Goal: Task Accomplishment & Management: Manage account settings

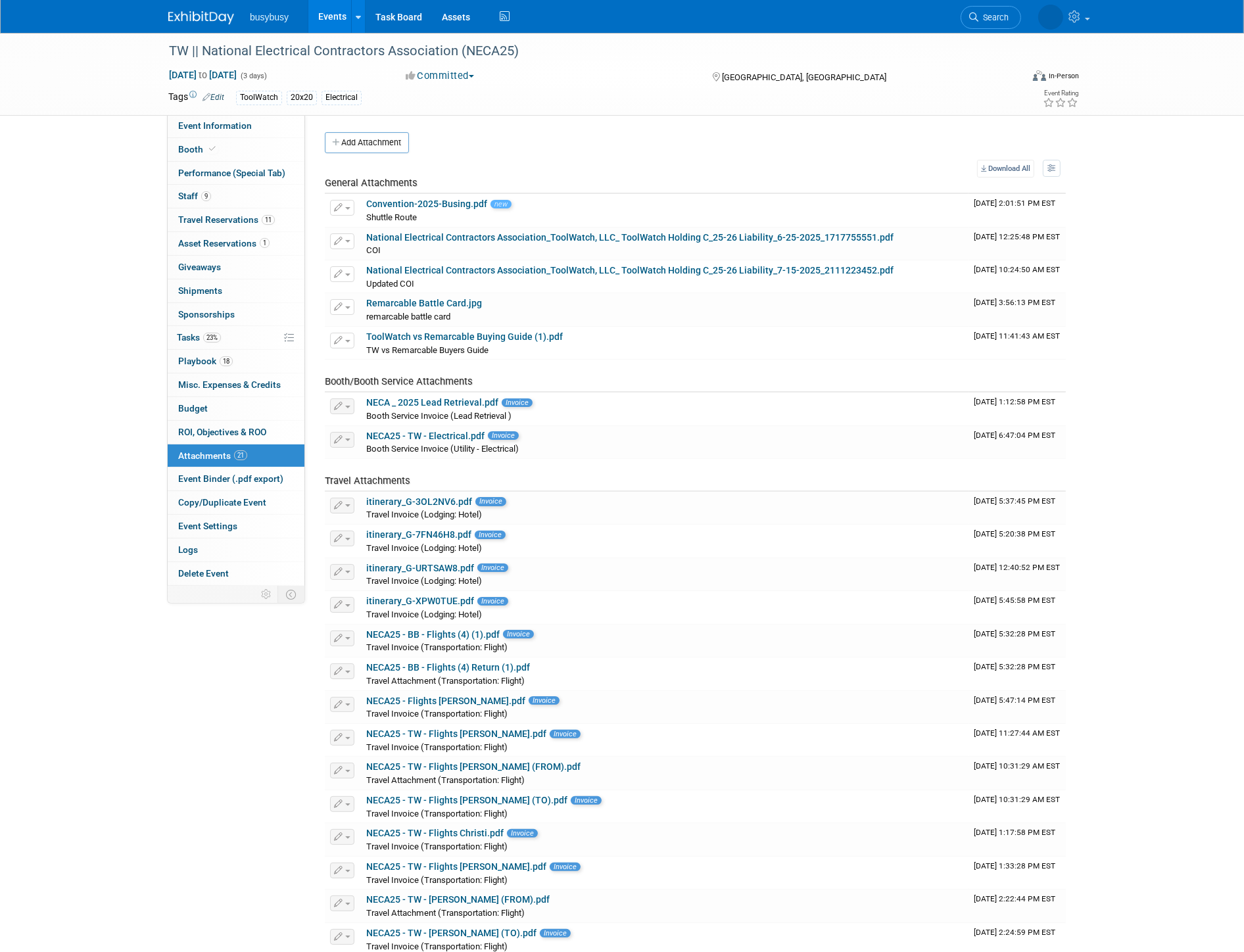
click at [226, 15] on img at bounding box center [201, 17] width 65 height 13
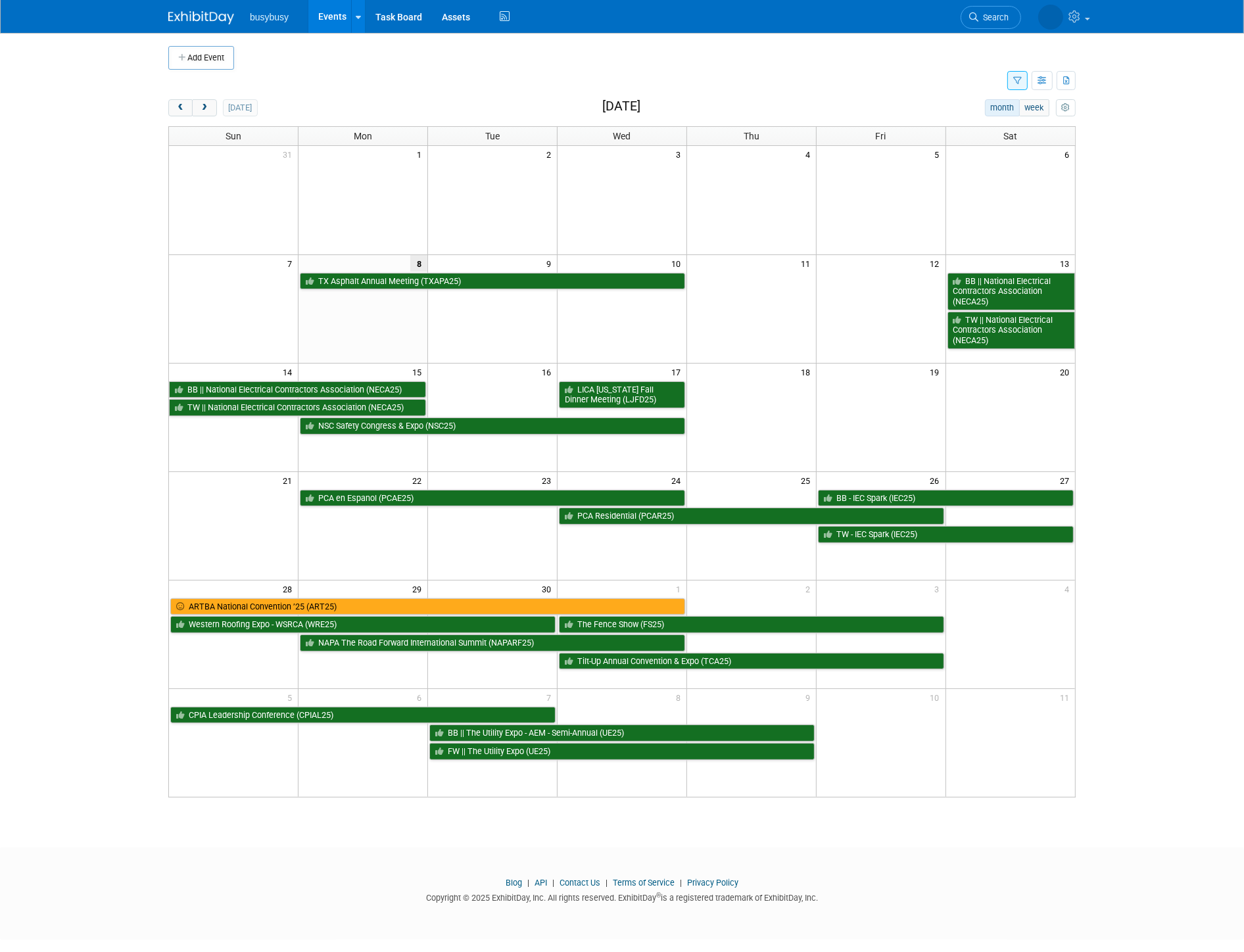
click at [993, 16] on span "Search" at bounding box center [993, 17] width 31 height 10
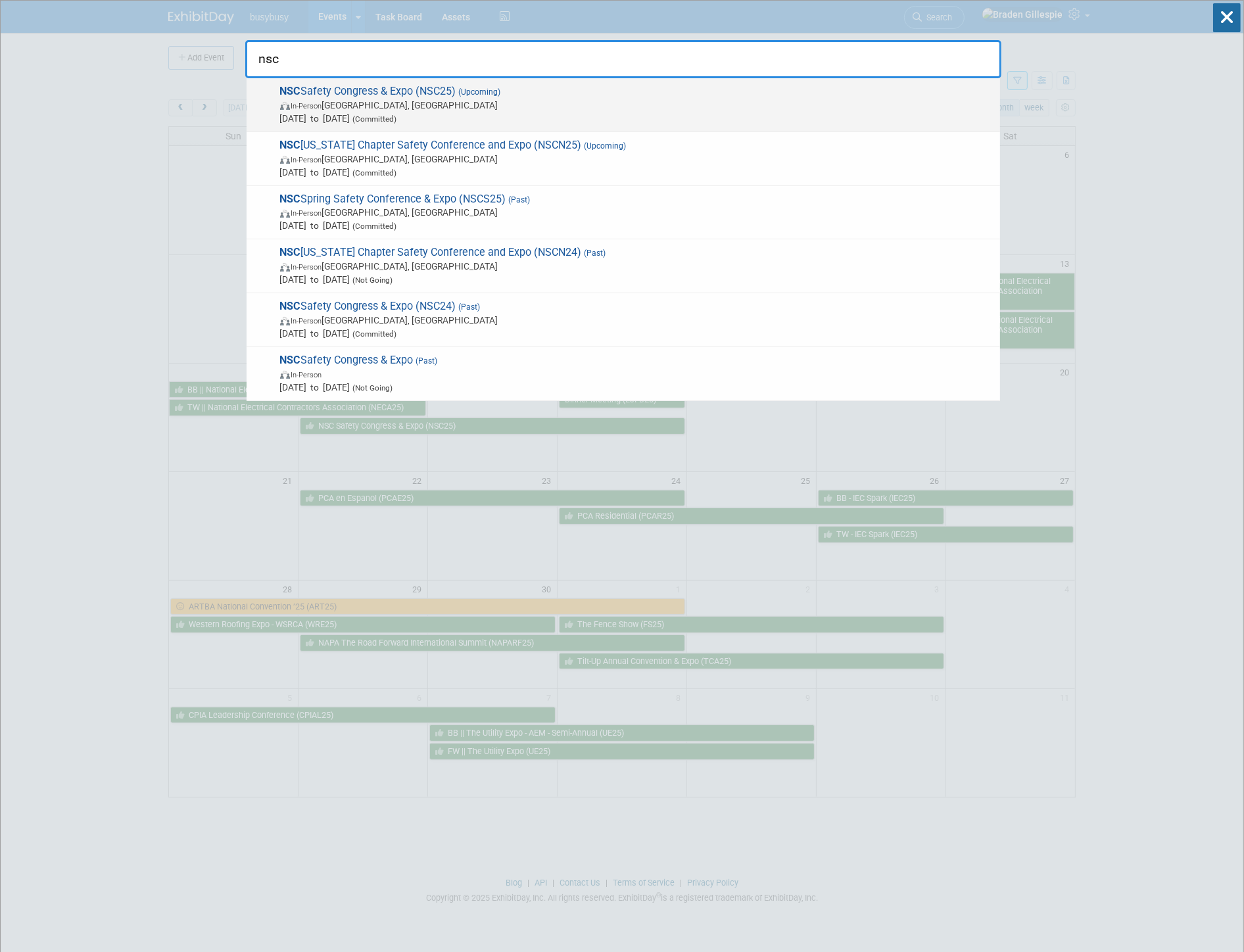
type input "nsc"
click at [632, 119] on span "Sep 15, 2025 to Sep 17, 2025 (Committed)" at bounding box center [636, 118] width 713 height 13
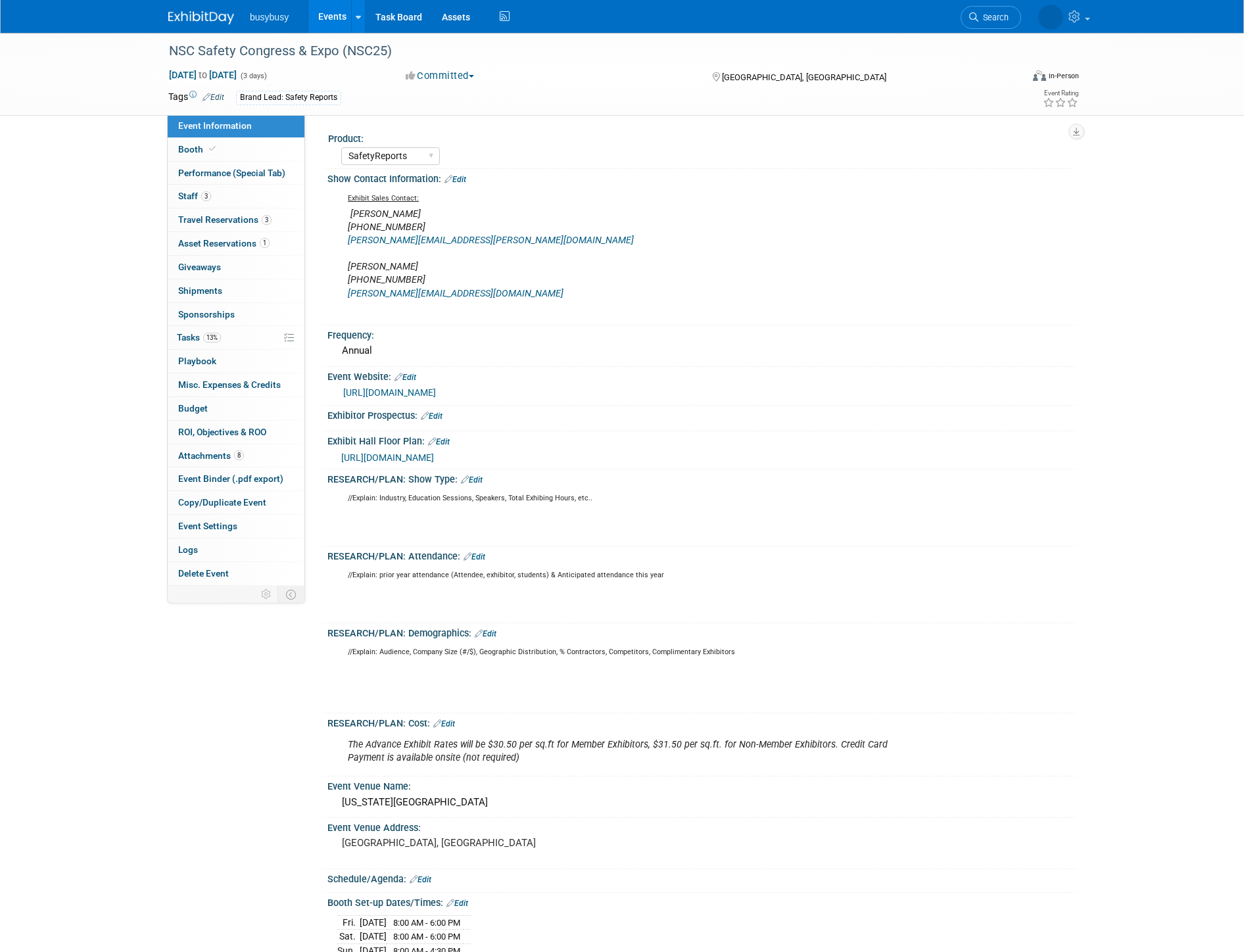
select select "SafetyReports"
click at [260, 147] on link "Booth" at bounding box center [236, 149] width 137 height 23
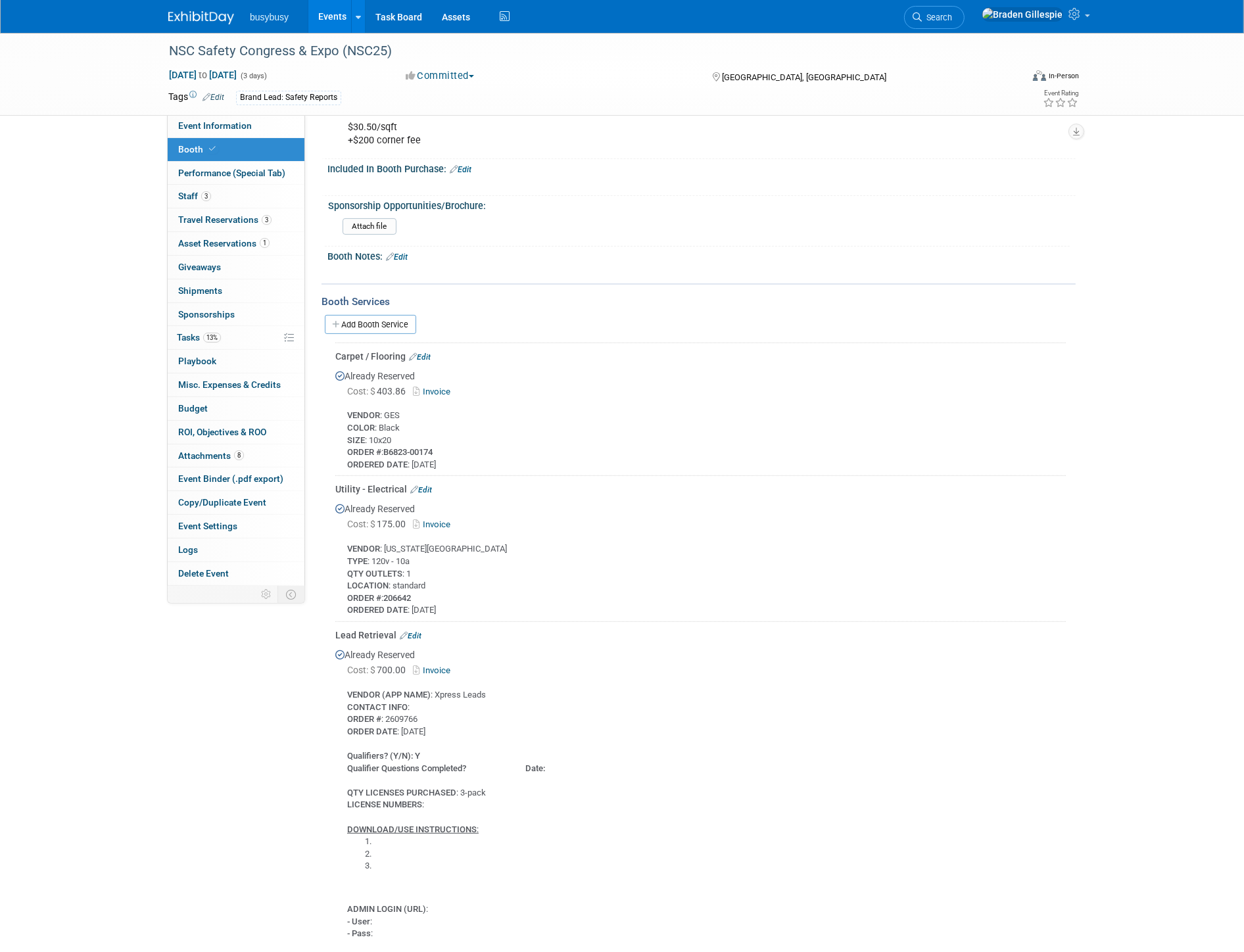
scroll to position [365, 0]
click at [418, 630] on link "Edit" at bounding box center [410, 634] width 22 height 10
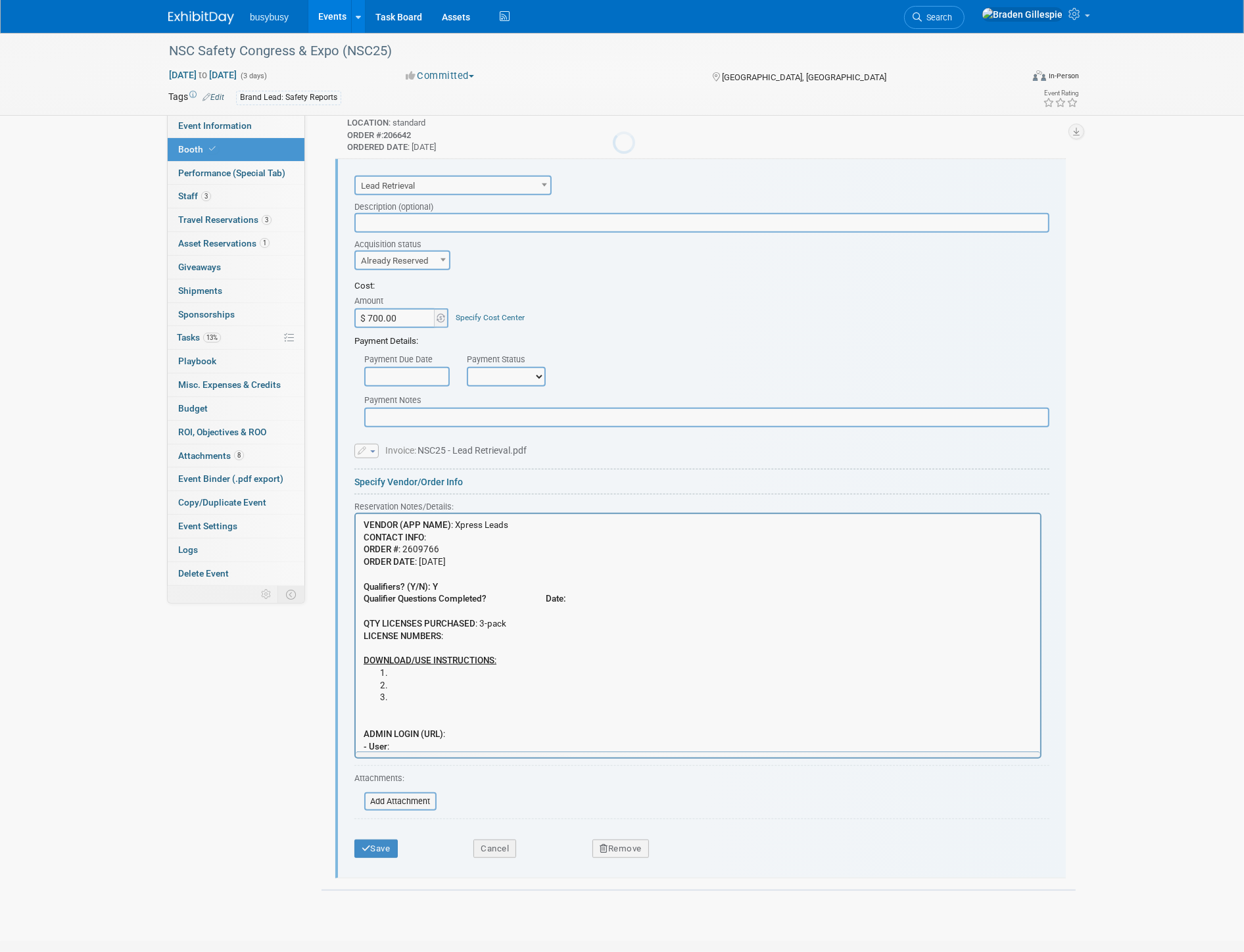
scroll to position [0, 0]
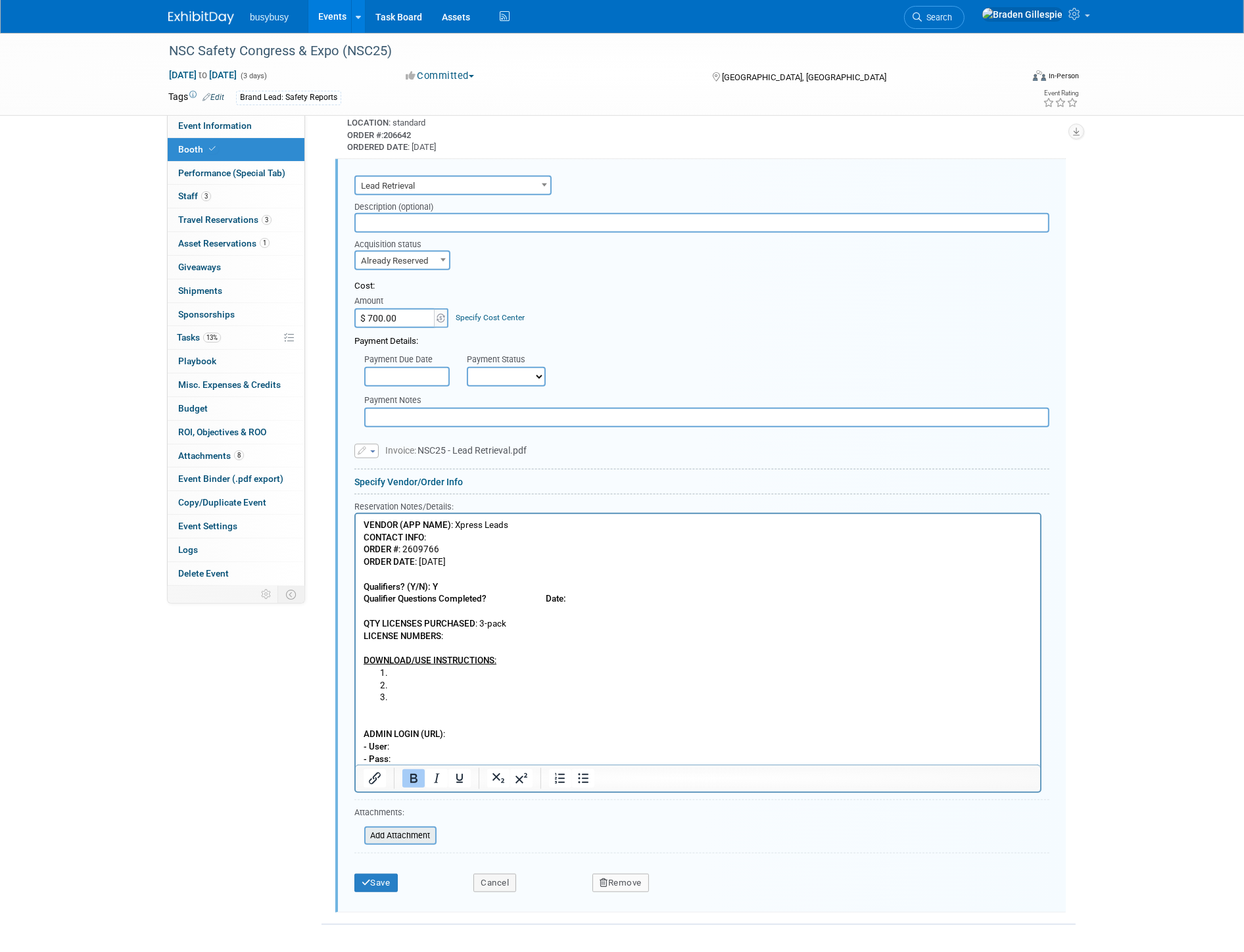
click at [423, 827] on input "file" at bounding box center [356, 835] width 156 height 16
click at [548, 665] on p "VENDOR (APP NAME) : Xpress Leads CONTACT INFO : ORDER # : 2609766 ORDER DATE : …" at bounding box center [698, 592] width 670 height 147
click at [459, 736] on p "ADMIN LOGIN (URL) : - User : - Pass :" at bounding box center [698, 735] width 670 height 62
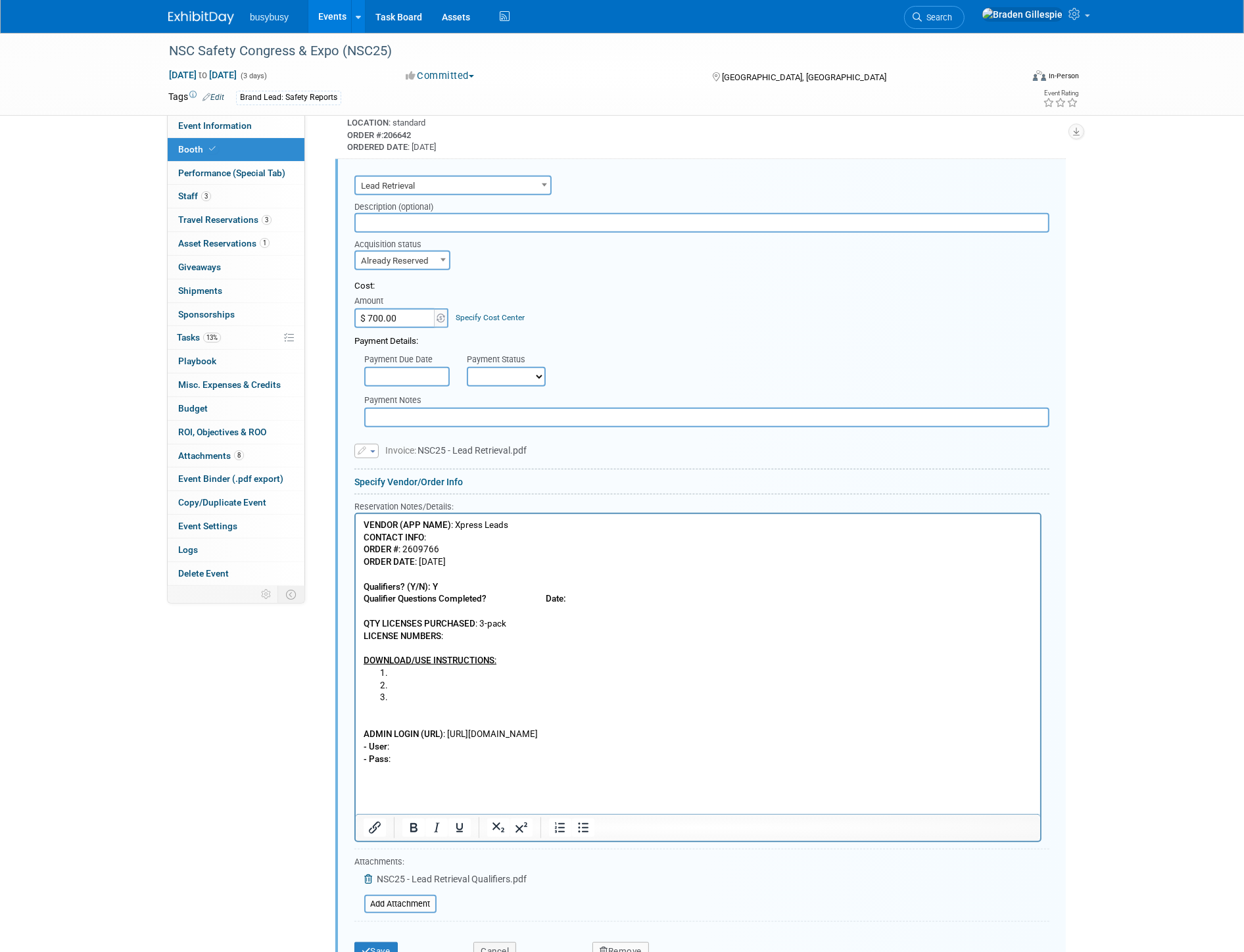
drag, startPoint x: 931, startPoint y: 789, endPoint x: 447, endPoint y: 739, distance: 486.6
click at [447, 739] on p "ADMIN LOGIN (URL) : https://u26168355.ct.sendgrid.net/ls/click?upn=u001.RHpgXbw…" at bounding box center [698, 735] width 670 height 62
click at [379, 822] on icon "Insert/edit link" at bounding box center [375, 828] width 12 height 12
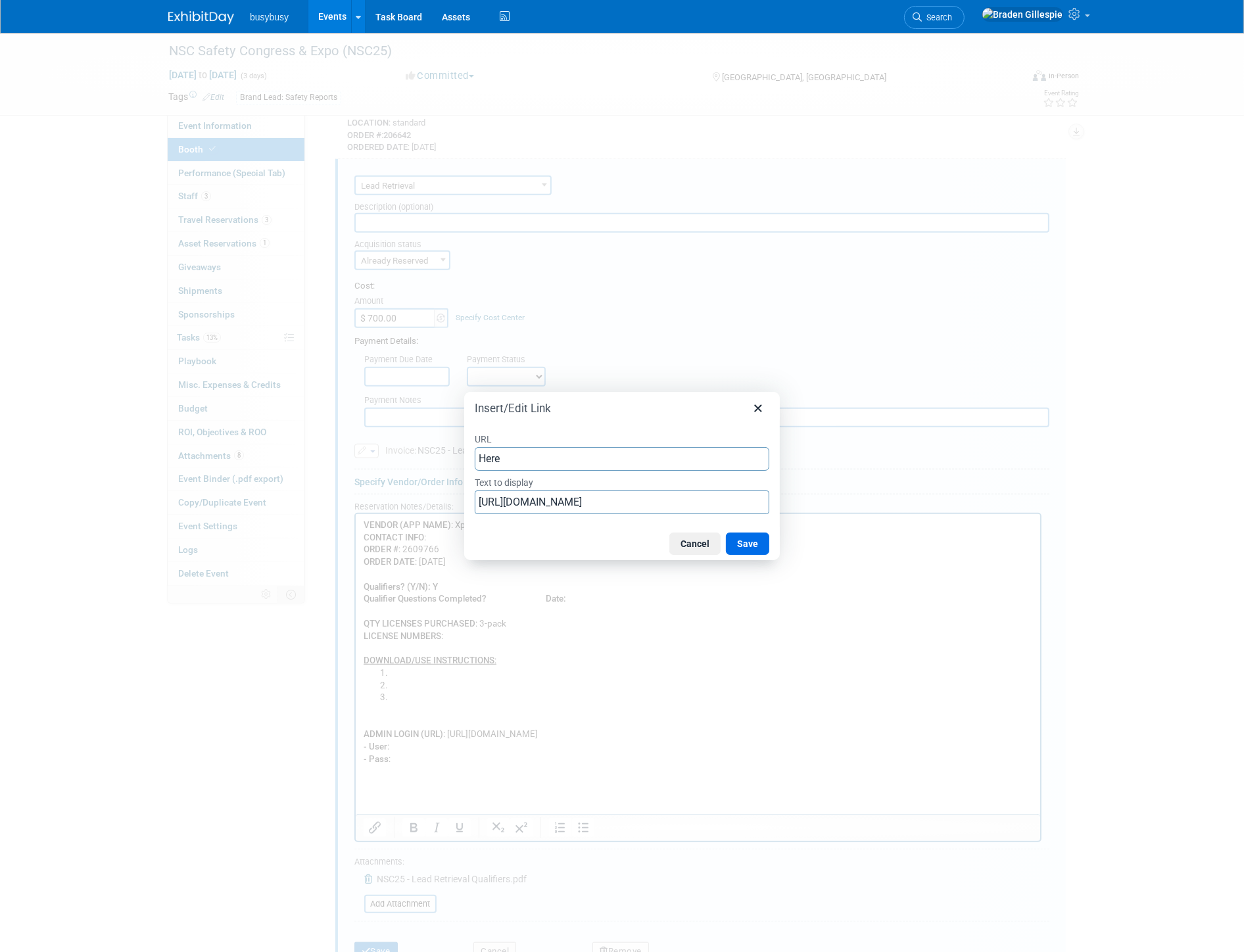
drag, startPoint x: 491, startPoint y: 457, endPoint x: 442, endPoint y: 465, distance: 49.6
click at [442, 465] on div "Insert/Edit Link URL Here Text to display https://u26168355.ct.sendgrid.net/ls/…" at bounding box center [622, 476] width 1244 height 952
type input "https://u26168355.ct.sendgrid.net/ls/click?upn=u001.RHpgXbwjE8VRJG-2Fx8rinW-2Bh…"
click at [490, 490] on input "https://u26168355.ct.sendgrid.net/ls/click?upn=u001.RHpgXbwjE8VRJG-2Fx8rinW-2Bh…" at bounding box center [622, 502] width 294 height 24
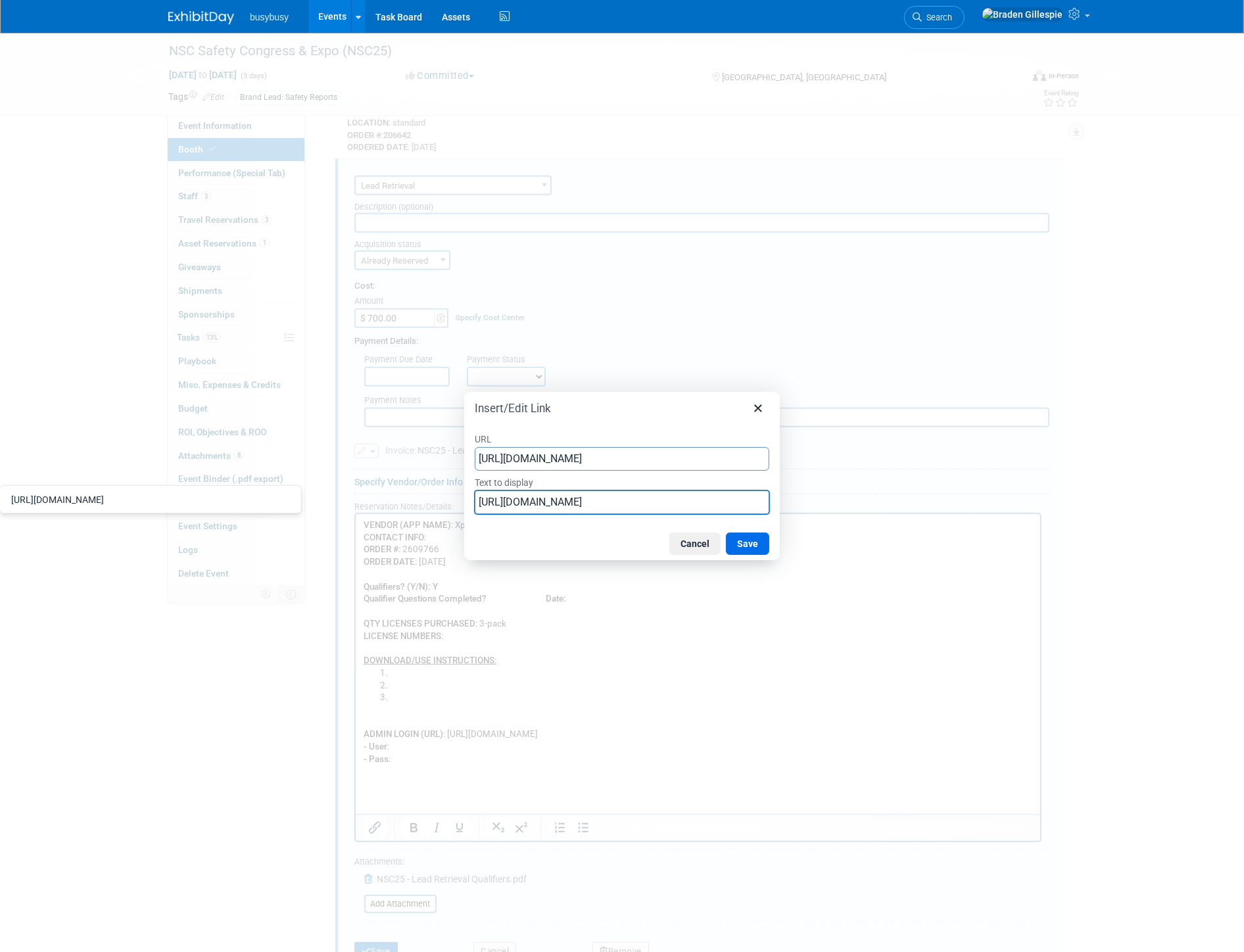
scroll to position [0, 0]
click at [490, 497] on input "https://u26168355.ct.sendgrid.net/ls/click?upn=u001.RHpgXbwjE8VRJG-2Fx8rinW-2Bh…" at bounding box center [622, 502] width 294 height 24
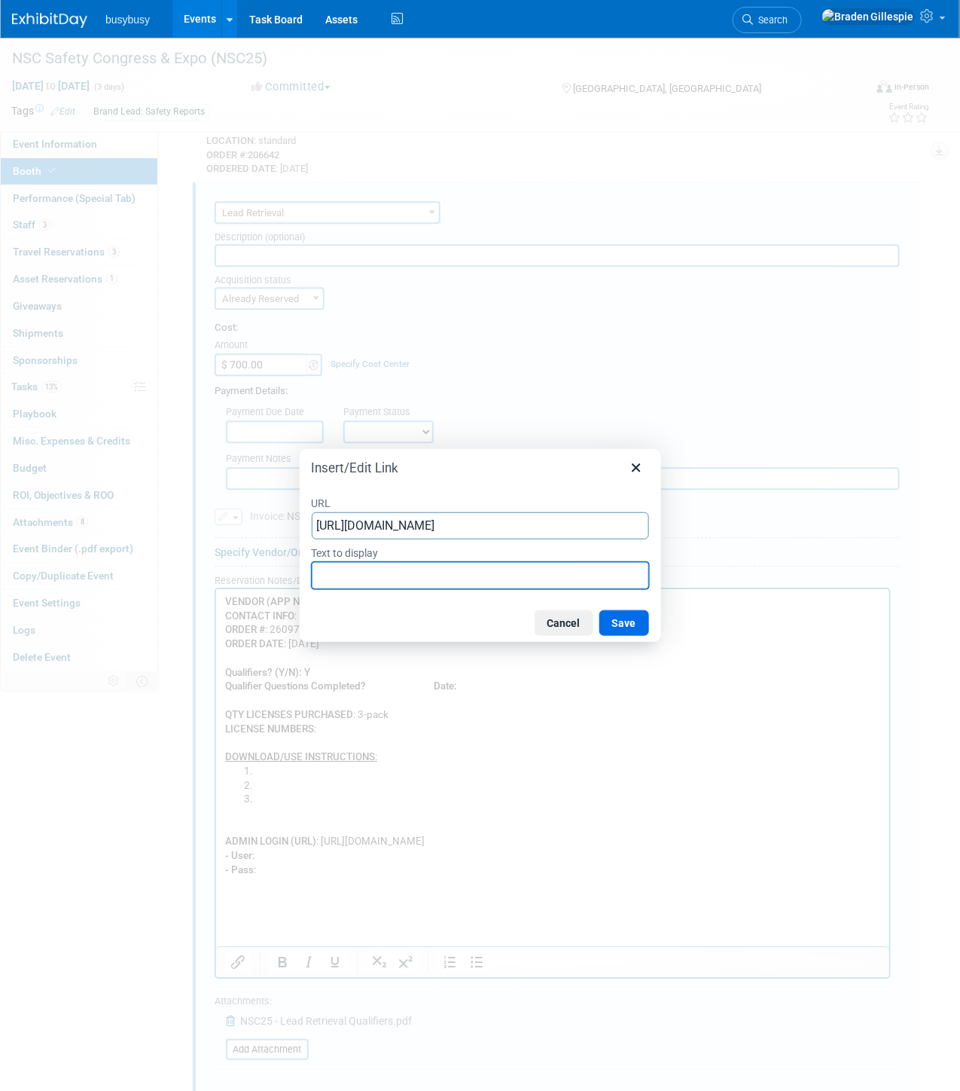
click at [561, 570] on input "Text to display" at bounding box center [480, 575] width 337 height 27
type input "Here"
click at [620, 626] on button "Save" at bounding box center [625, 623] width 50 height 26
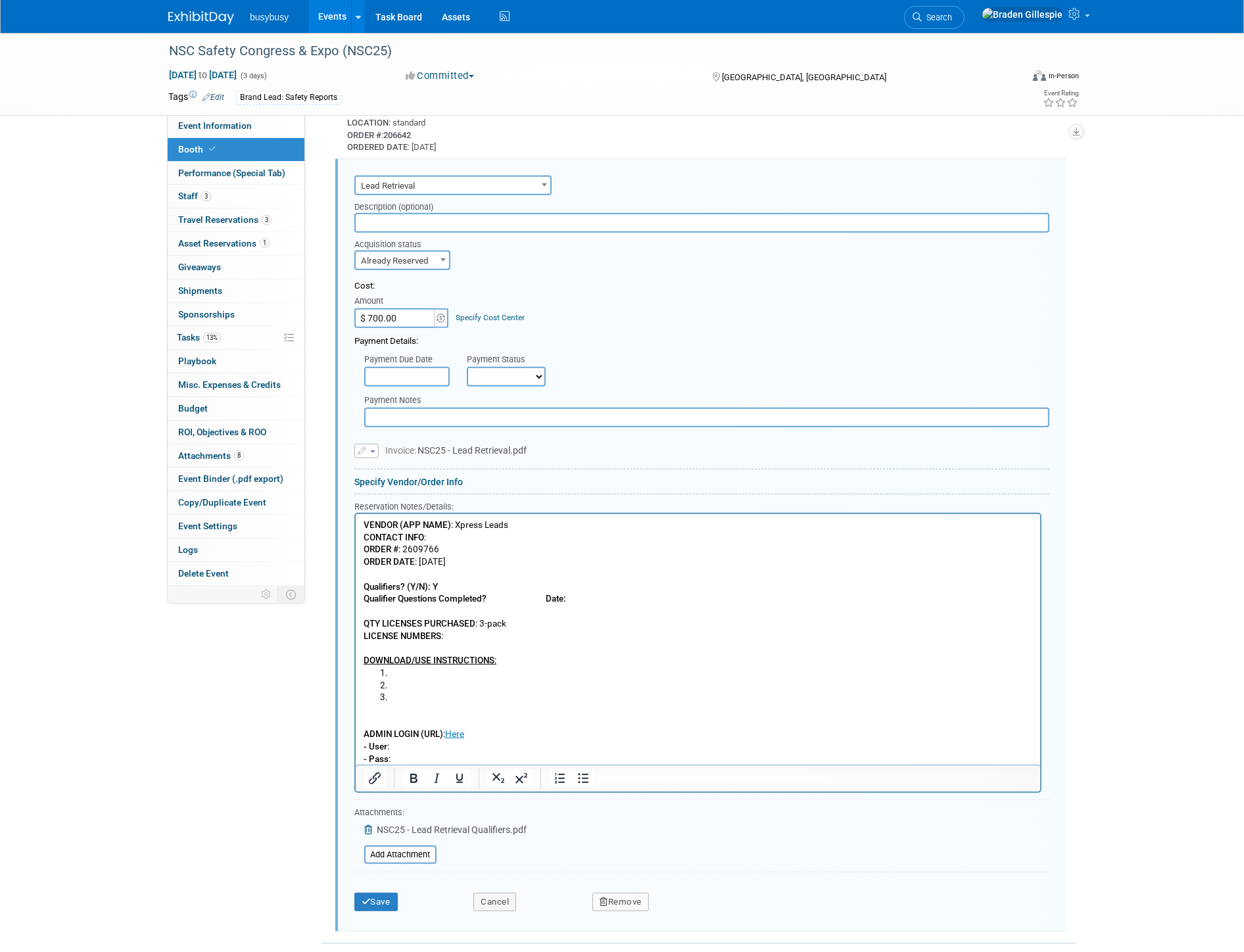
click at [507, 634] on p "VENDOR (APP NAME) : Xpress Leads CONTACT INFO : ORDER # : 2609766 ORDER DATE : …" at bounding box center [698, 592] width 670 height 147
click at [478, 675] on li "Rich Text Area. Press ALT-0 for help." at bounding box center [711, 674] width 643 height 12
click at [448, 690] on li "Rich Text Area. Press ALT-0 for help." at bounding box center [711, 686] width 643 height 12
drag, startPoint x: 526, startPoint y: 635, endPoint x: 446, endPoint y: 633, distance: 80.0
click at [446, 633] on p "VENDOR (APP NAME) : Xpress Leads CONTACT INFO : ORDER # : 2609766 ORDER DATE : …" at bounding box center [698, 592] width 670 height 147
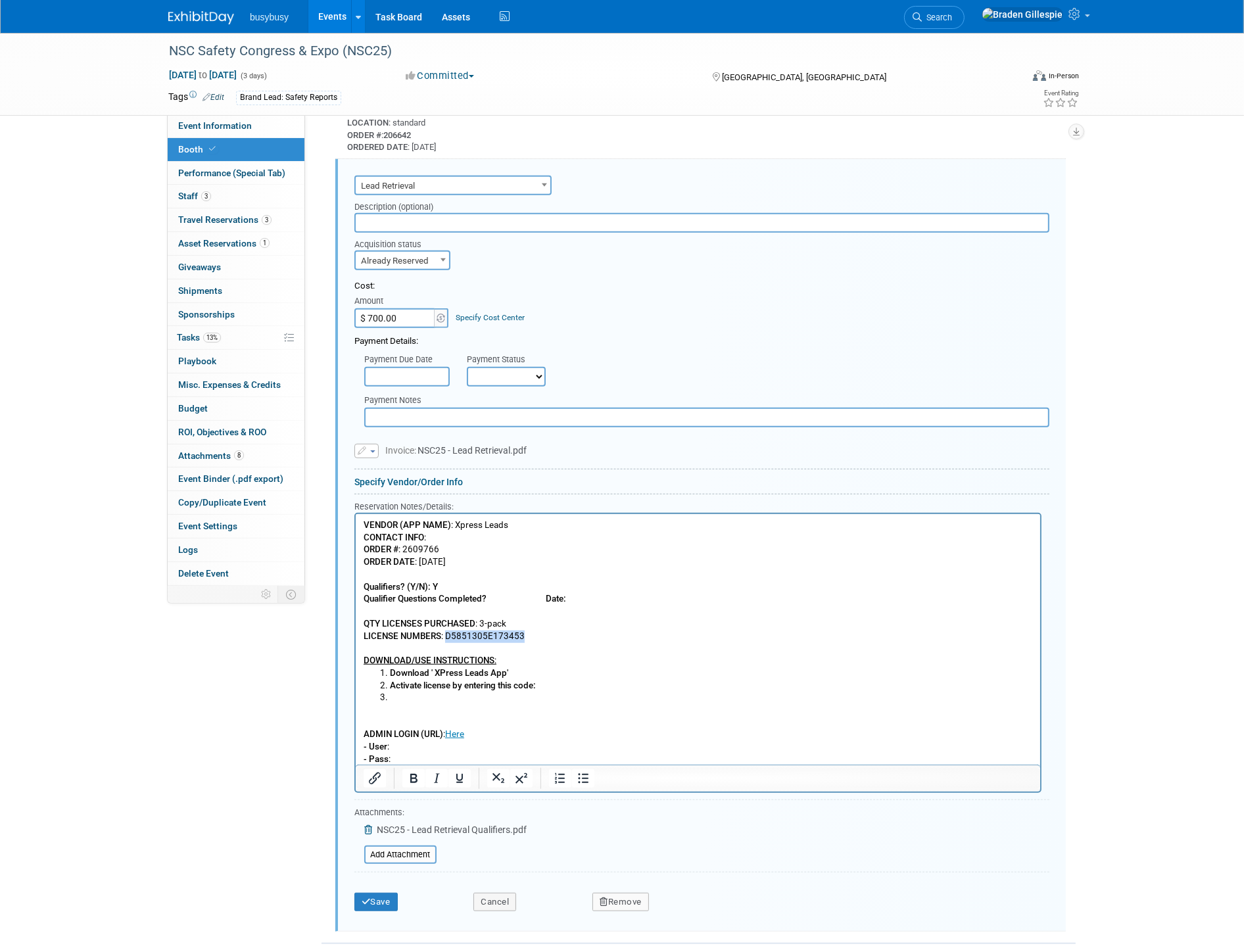
copy p "D5851305E173453"
click at [590, 691] on li "Rich Text Area. Press ALT-0 for help." at bounding box center [711, 697] width 643 height 12
click at [581, 681] on li "Activate license by entering this code:" at bounding box center [711, 686] width 643 height 12
click at [542, 700] on li "Rich Text Area. Press ALT-0 for help." at bounding box center [711, 697] width 643 height 12
drag, startPoint x: 475, startPoint y: 697, endPoint x: 390, endPoint y: 672, distance: 88.6
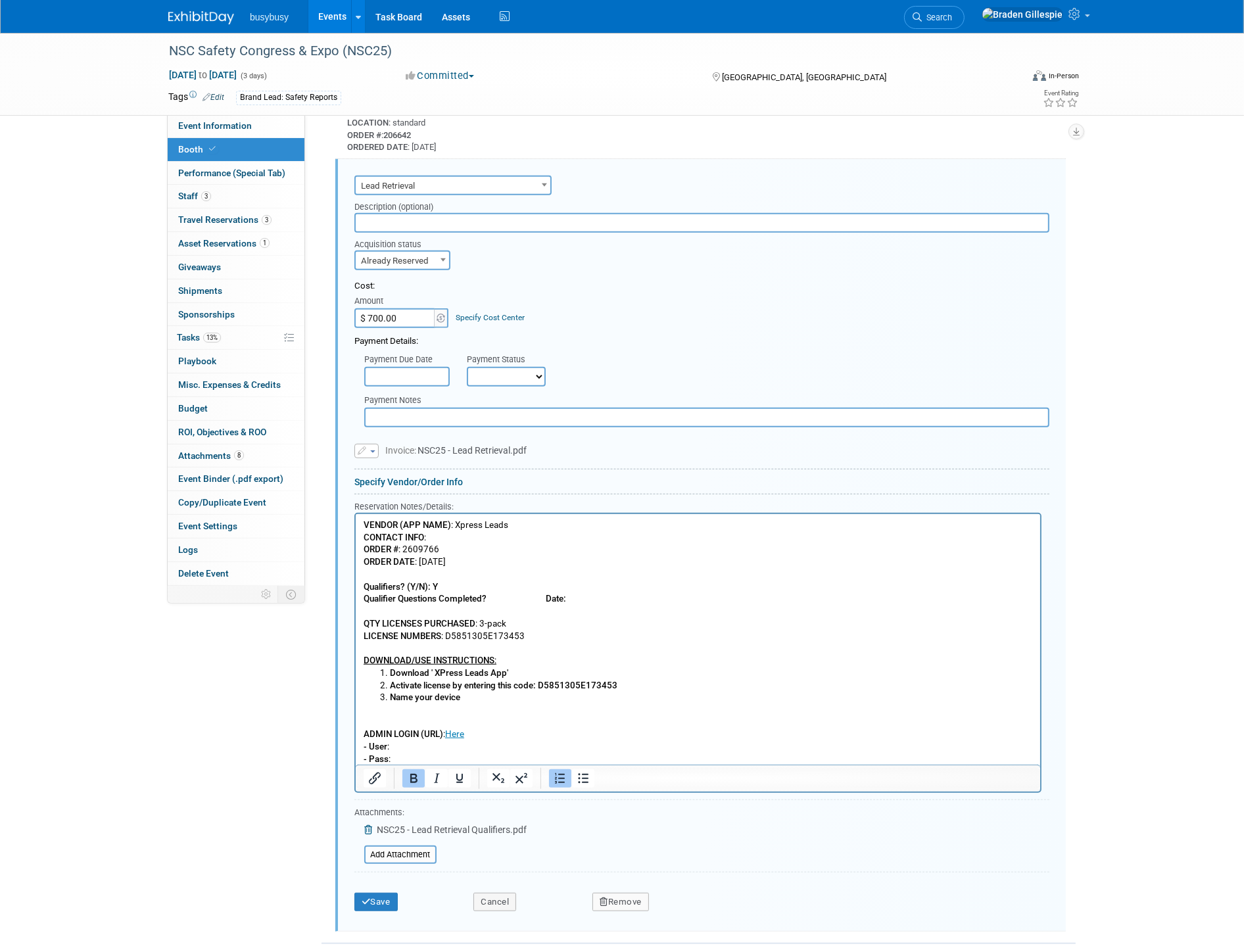
click at [390, 672] on ol "Download ' XPress Leads App' Activate license by entering this code: D5851305E1…" at bounding box center [698, 686] width 670 height 37
click at [478, 699] on li "Name your device" at bounding box center [711, 697] width 643 height 12
click at [498, 593] on p "VENDOR (APP NAME) : Xpress Leads CONTACT INFO : ORDER # : 2609766 ORDER DATE : …" at bounding box center [698, 592] width 670 height 147
drag, startPoint x: 636, startPoint y: 602, endPoint x: 554, endPoint y: 603, distance: 82.0
click at [554, 603] on p "VENDOR (APP NAME) : Xpress Leads CONTACT INFO : ORDER # : 2609766 ORDER DATE : …" at bounding box center [698, 592] width 670 height 147
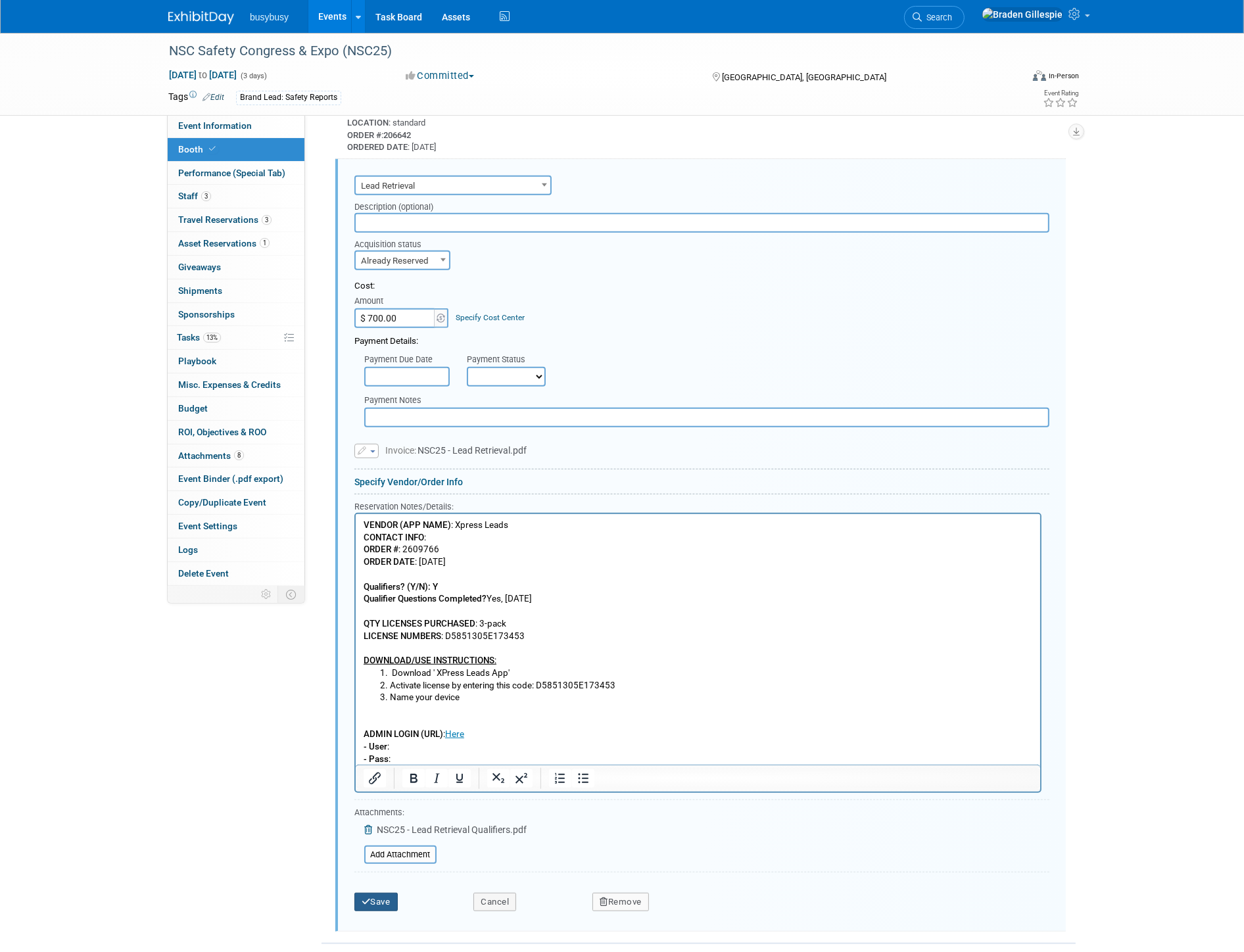
click at [373, 893] on button "Save" at bounding box center [376, 901] width 44 height 18
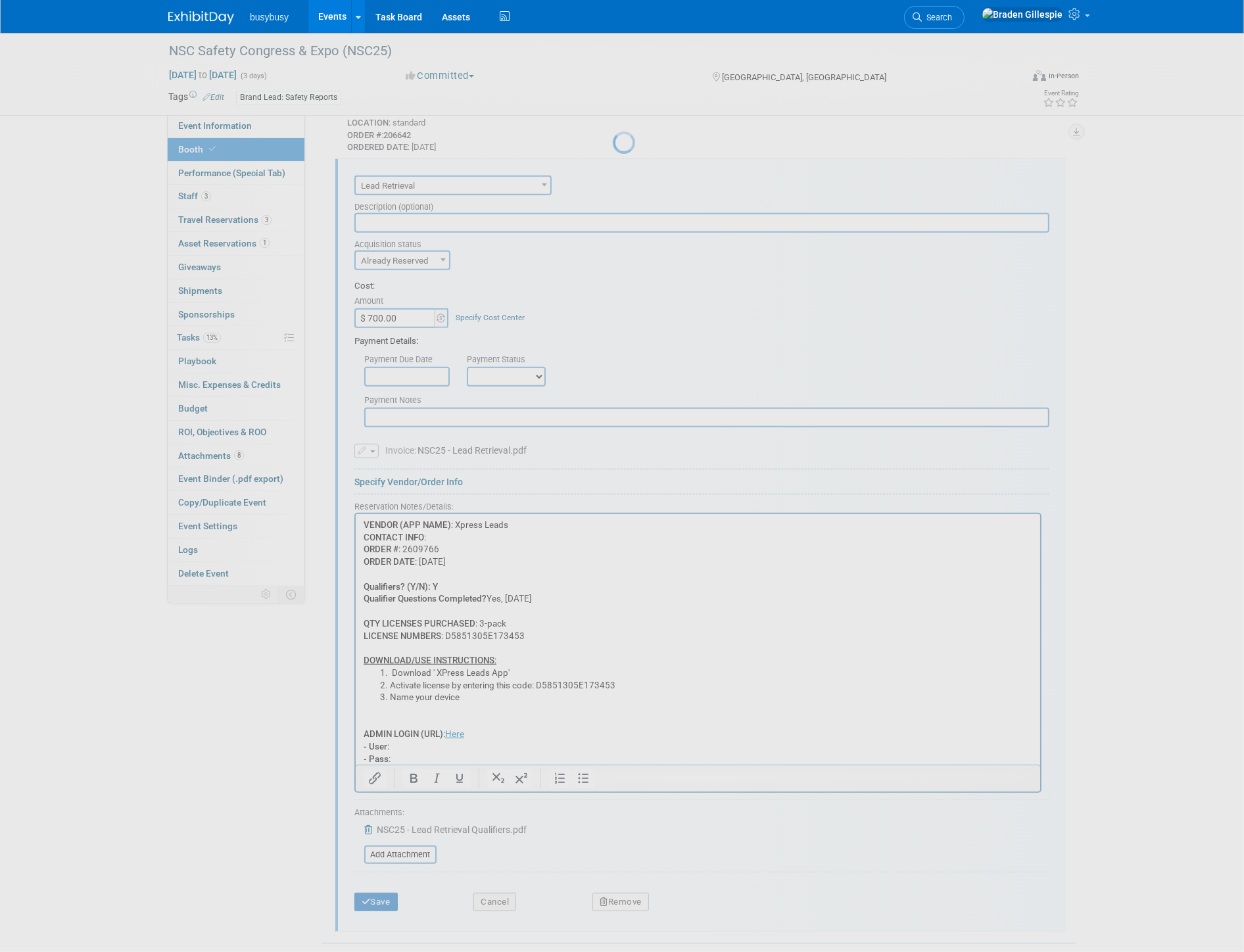
scroll to position [530, 0]
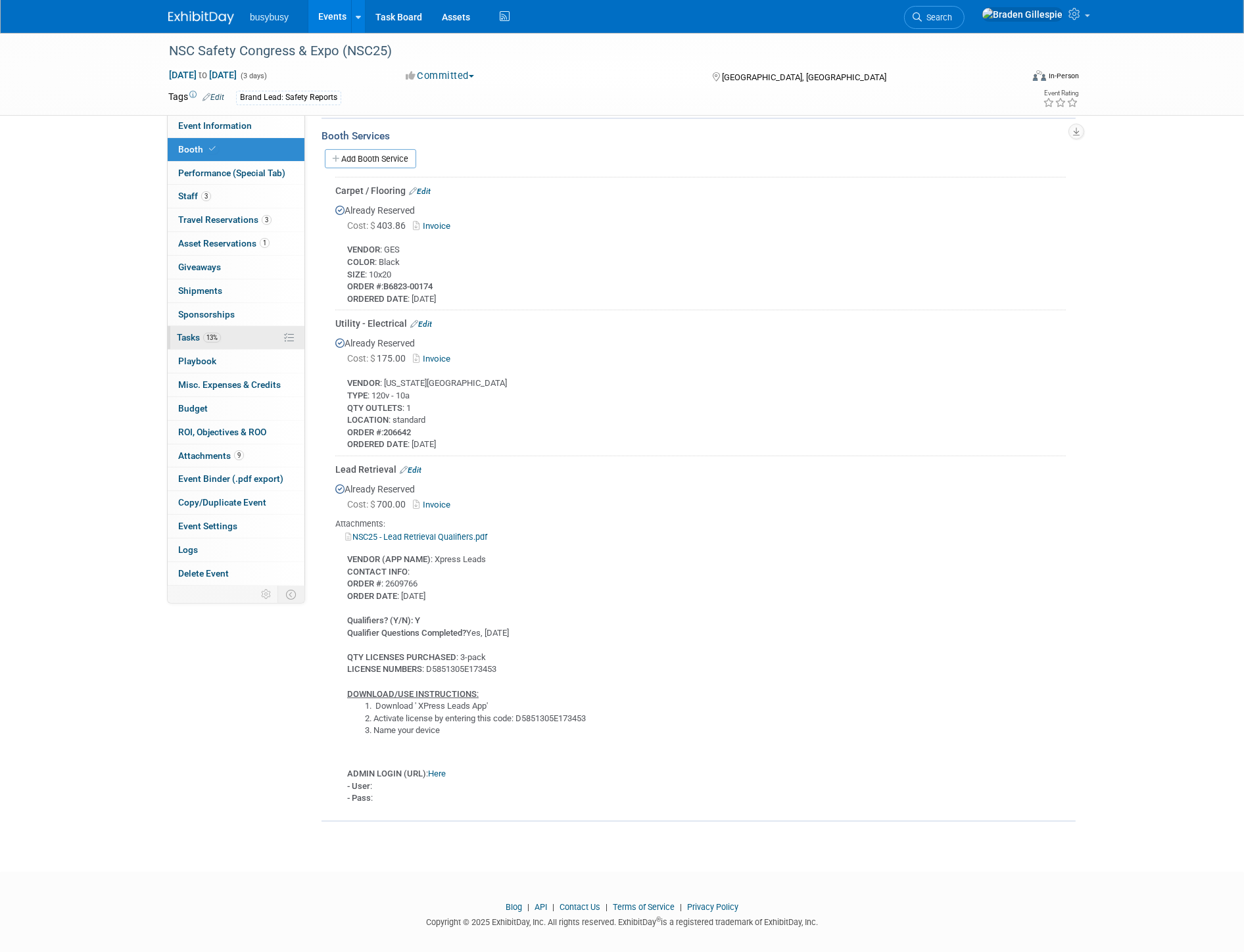
click at [246, 332] on link "13% Tasks 13%" at bounding box center [236, 338] width 137 height 23
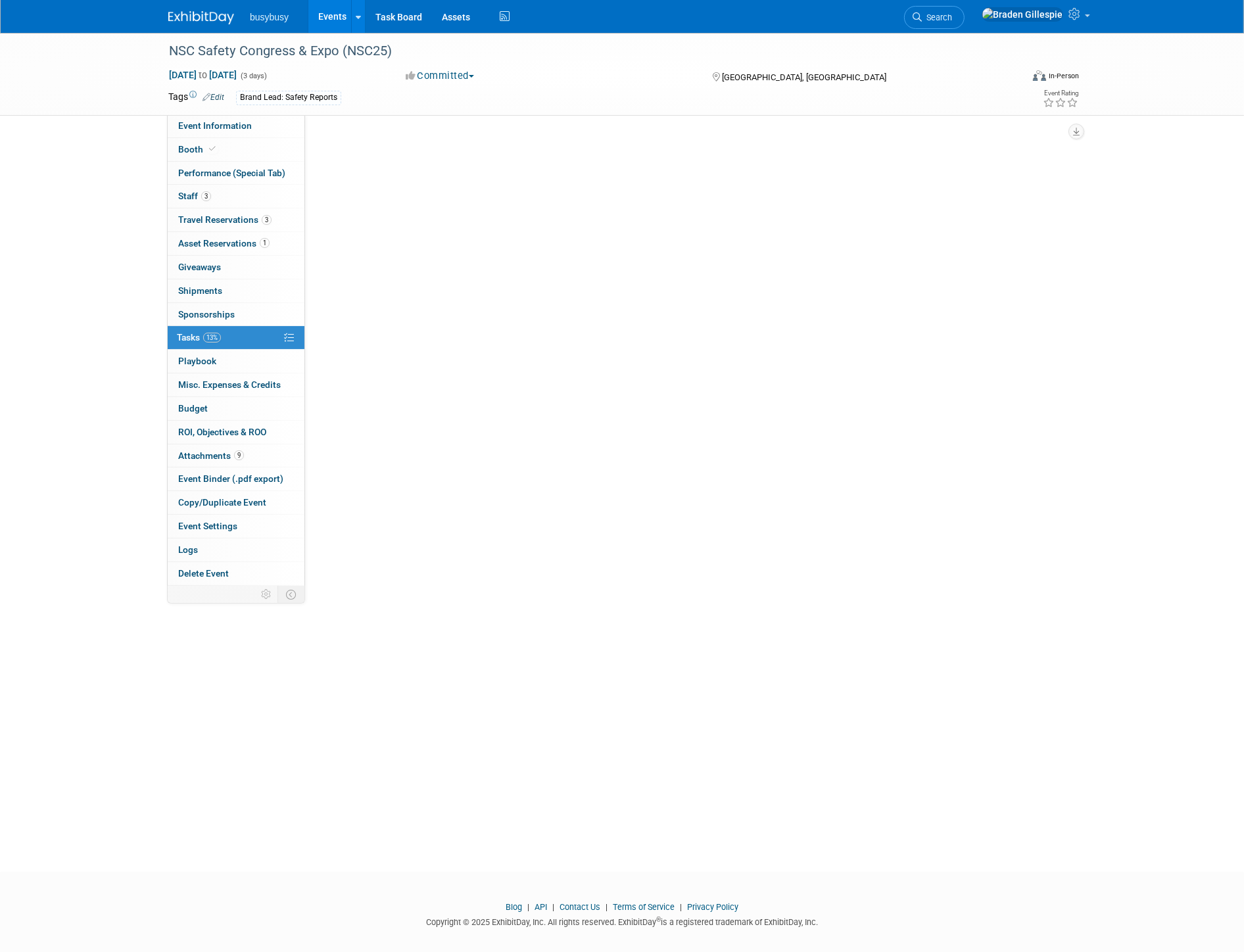
scroll to position [0, 0]
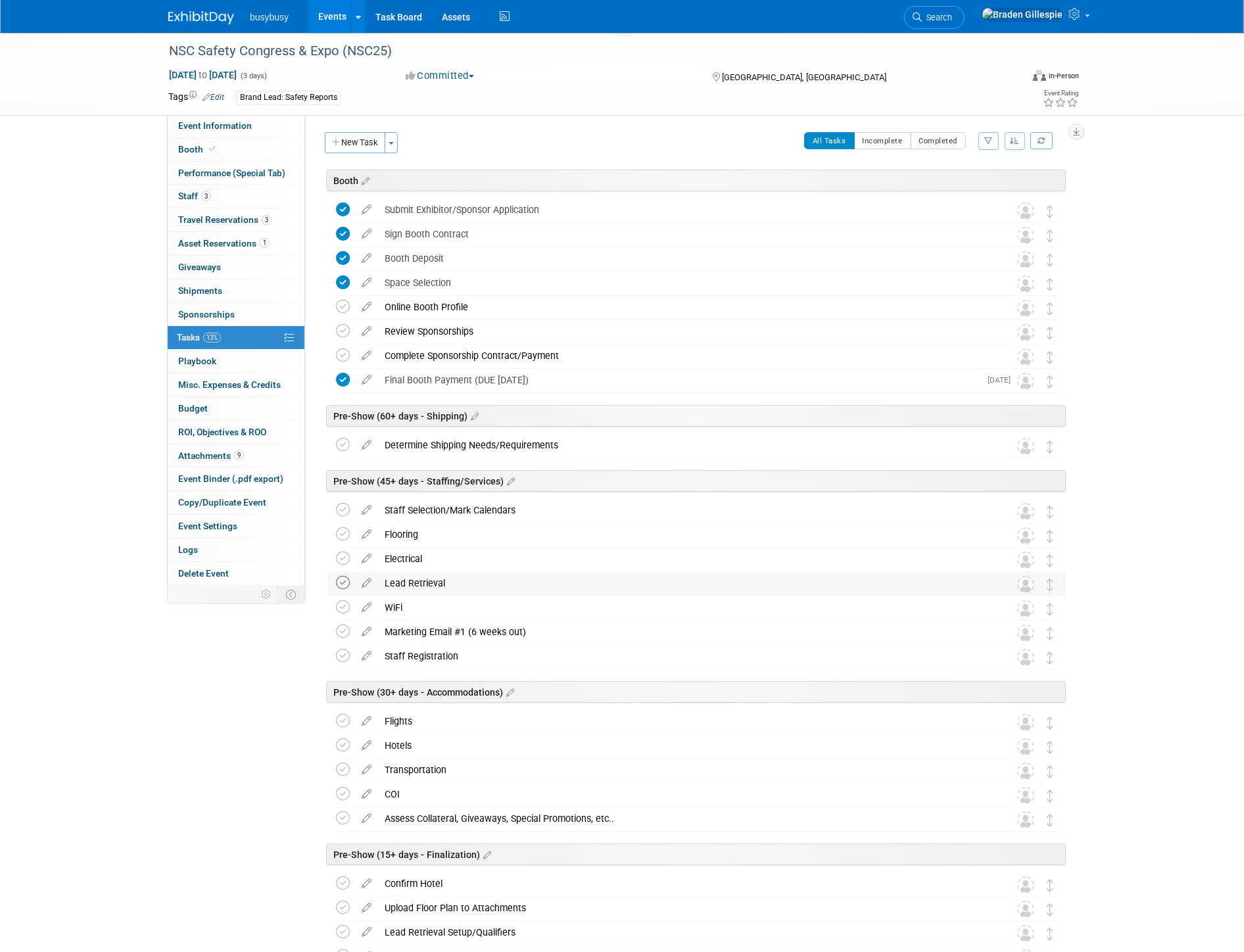
click at [344, 585] on icon at bounding box center [343, 583] width 14 height 14
click at [347, 560] on icon at bounding box center [343, 558] width 14 height 14
click at [351, 535] on td at bounding box center [346, 535] width 19 height 24
click at [347, 511] on icon at bounding box center [343, 510] width 14 height 14
click at [340, 537] on icon at bounding box center [343, 534] width 14 height 14
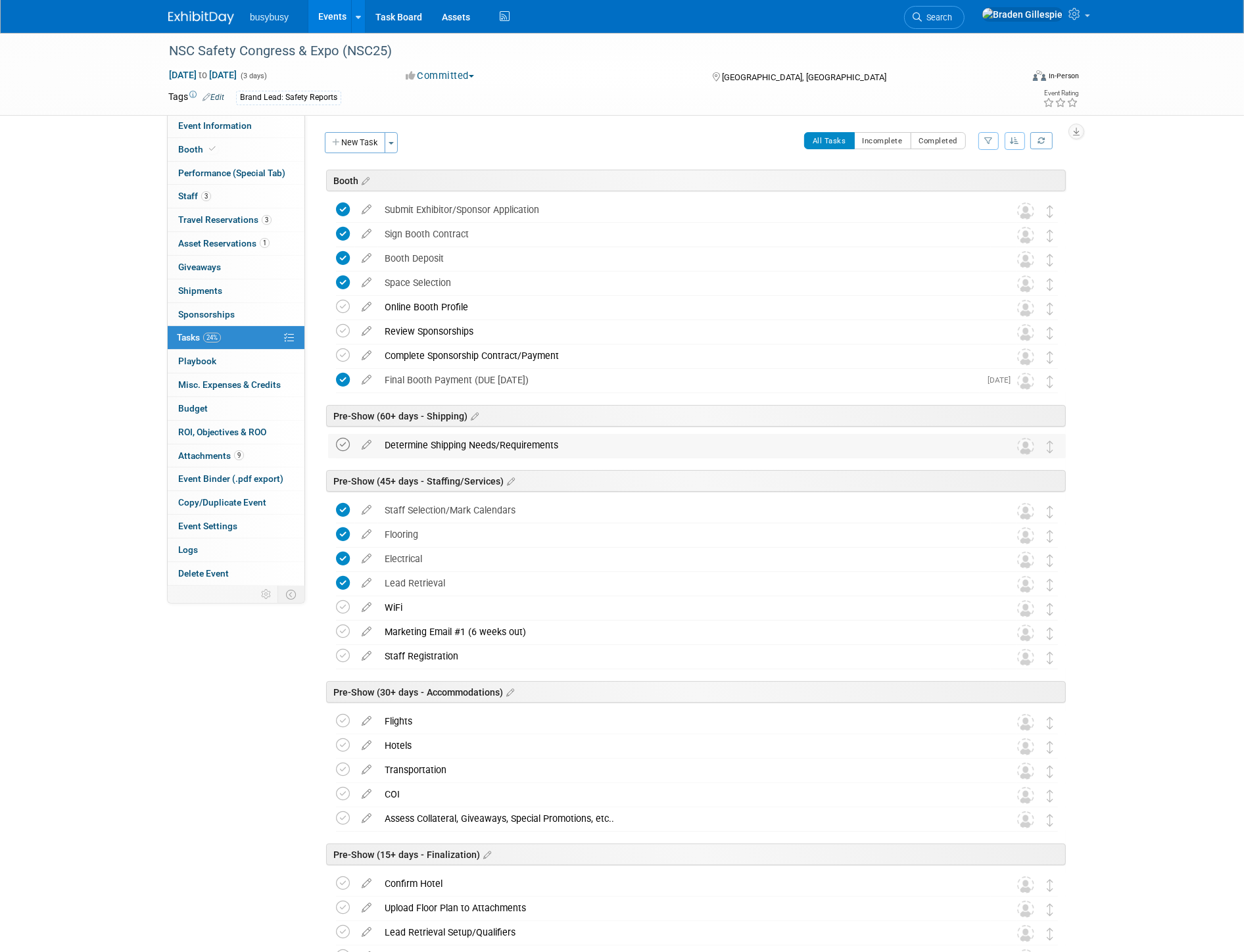
click at [340, 445] on icon at bounding box center [343, 445] width 14 height 14
click at [332, 355] on div "Complete Sponsorship Contract/Payment Pro tip: Press Ctrl-Enter to submit comme…" at bounding box center [697, 357] width 738 height 24
click at [340, 353] on icon at bounding box center [343, 355] width 14 height 14
click at [337, 329] on icon at bounding box center [343, 331] width 14 height 14
click at [337, 310] on icon at bounding box center [343, 307] width 14 height 14
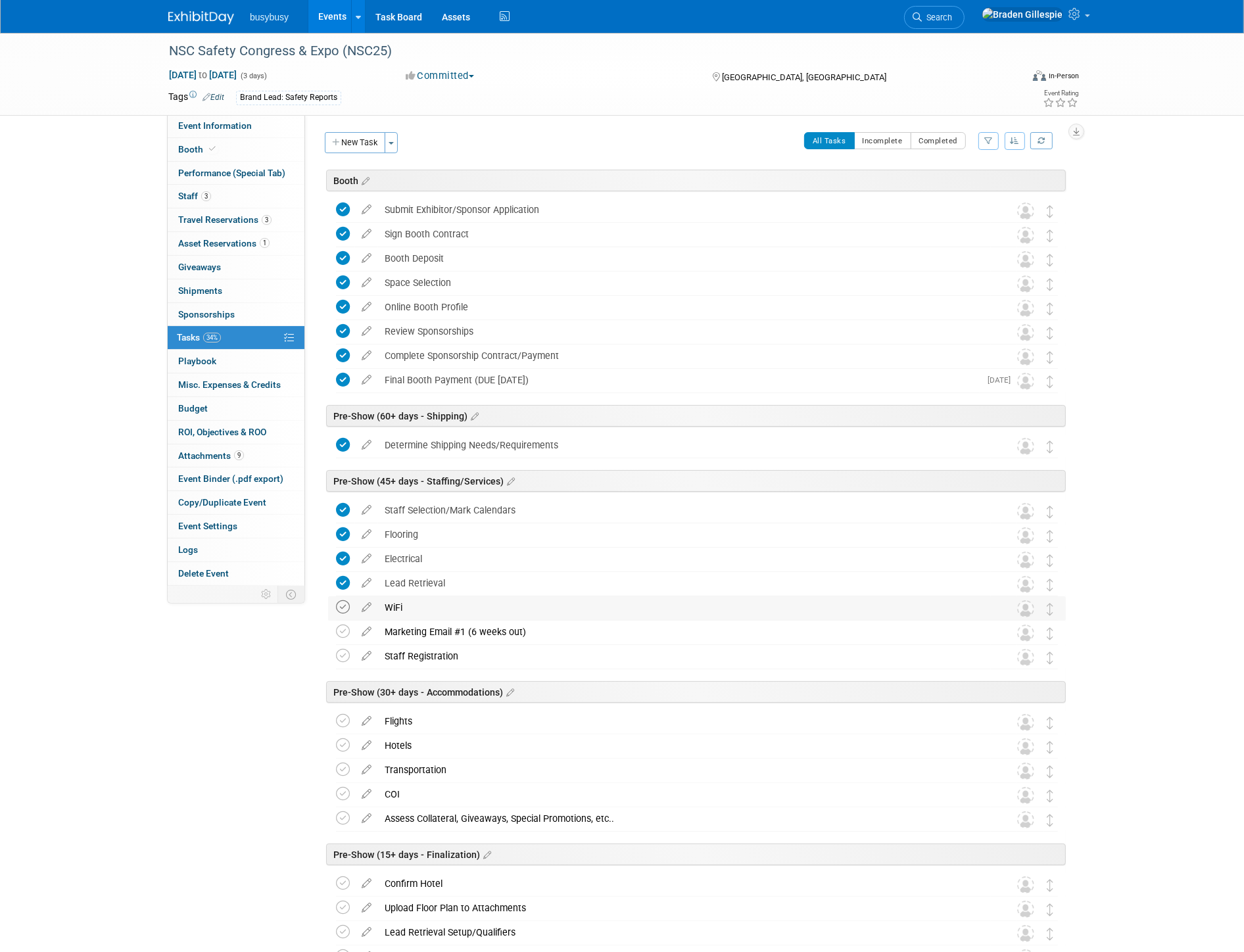
click at [340, 605] on icon at bounding box center [343, 607] width 14 height 14
click at [339, 725] on icon at bounding box center [343, 721] width 14 height 14
click at [342, 743] on icon at bounding box center [343, 745] width 14 height 14
click at [342, 772] on icon at bounding box center [343, 770] width 14 height 14
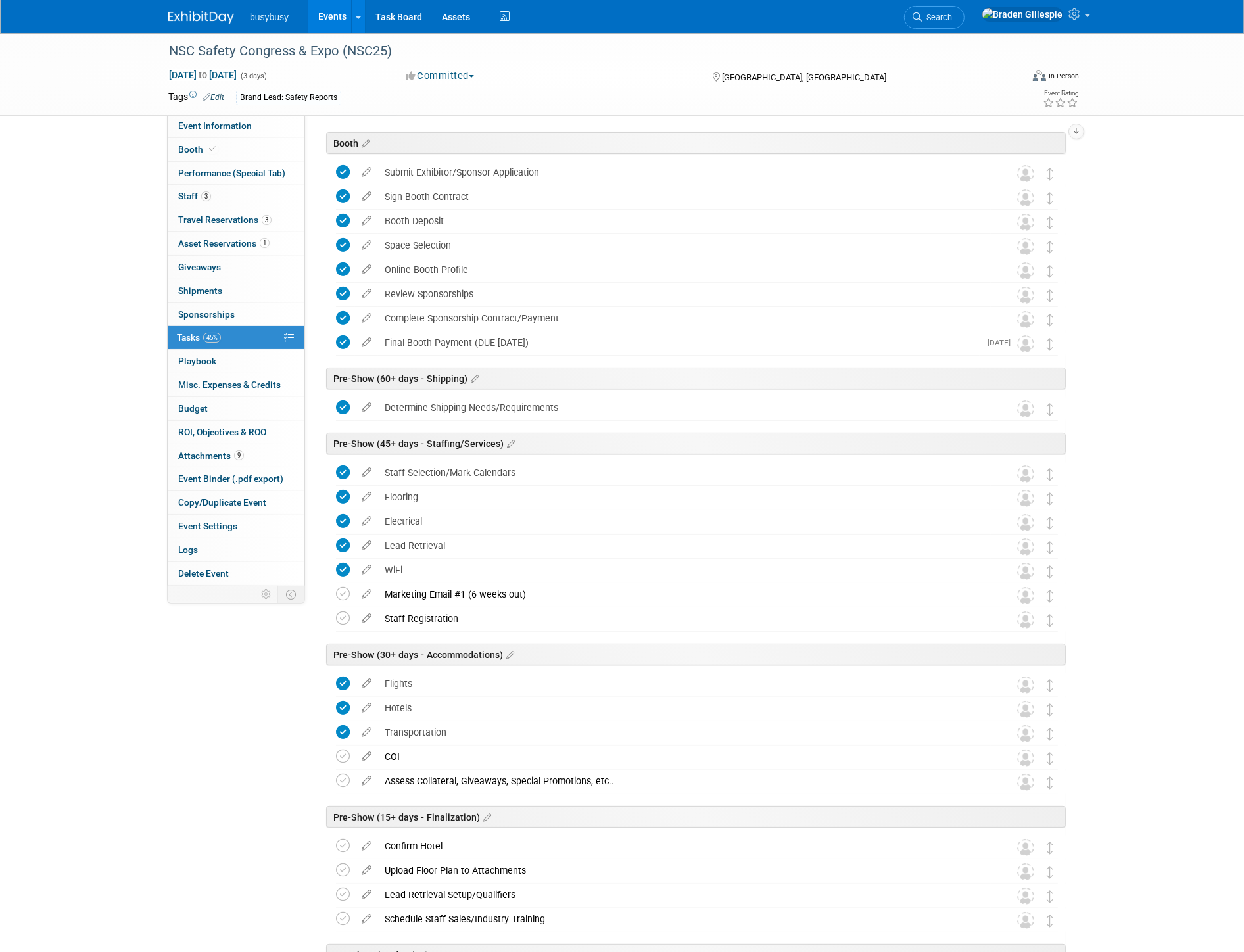
scroll to position [146, 0]
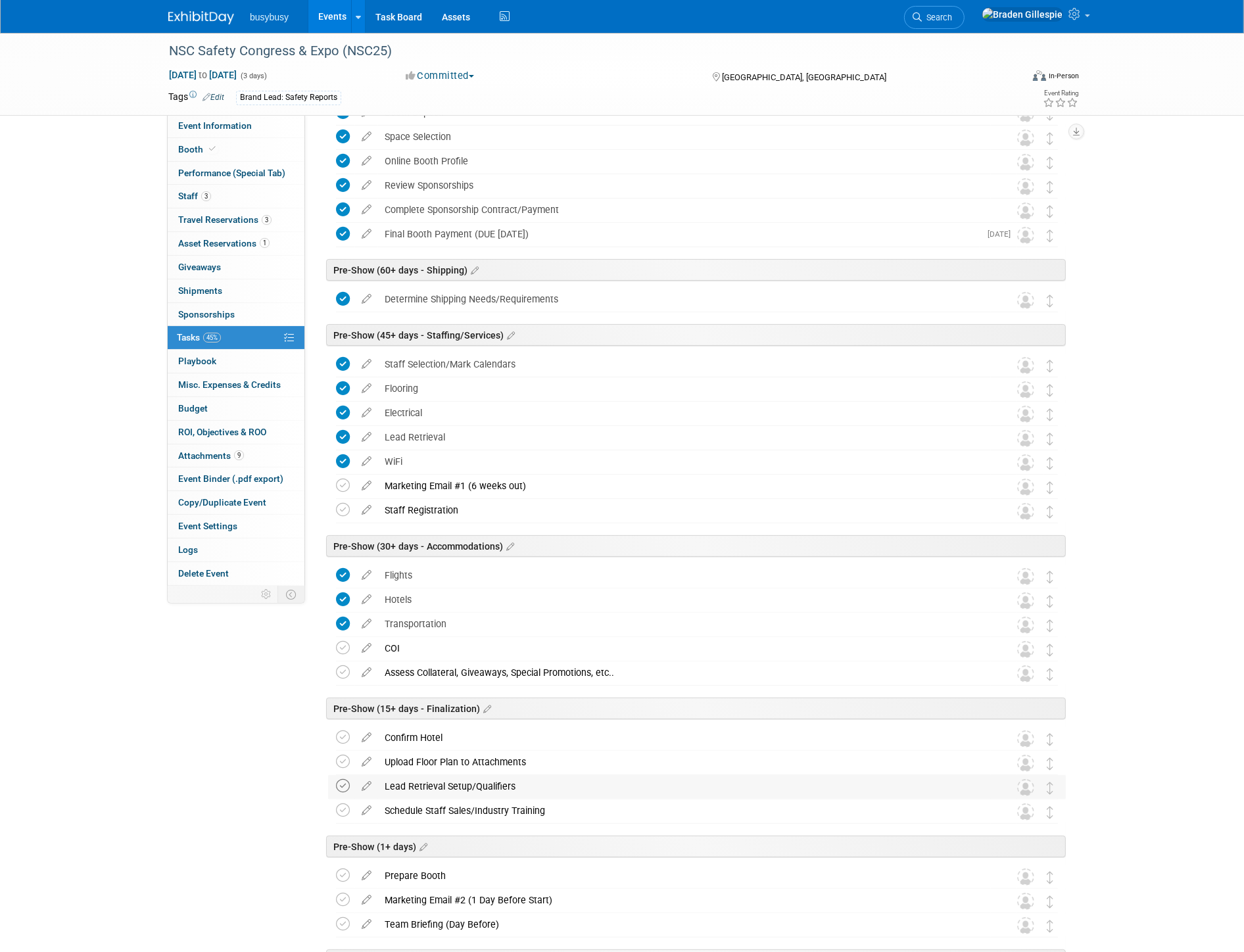
click at [340, 787] on icon at bounding box center [343, 786] width 14 height 14
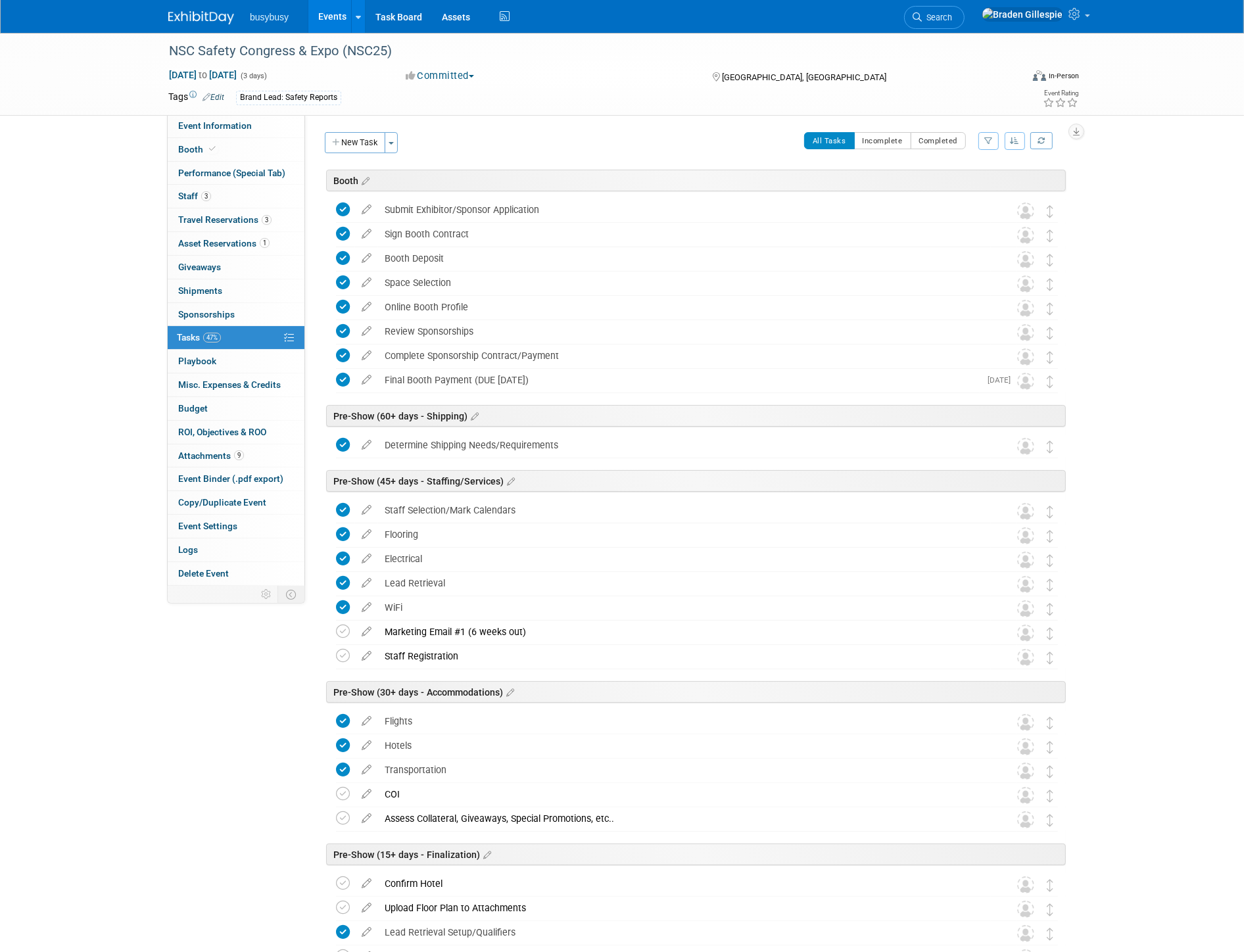
click at [200, 9] on link at bounding box center [209, 11] width 81 height 10
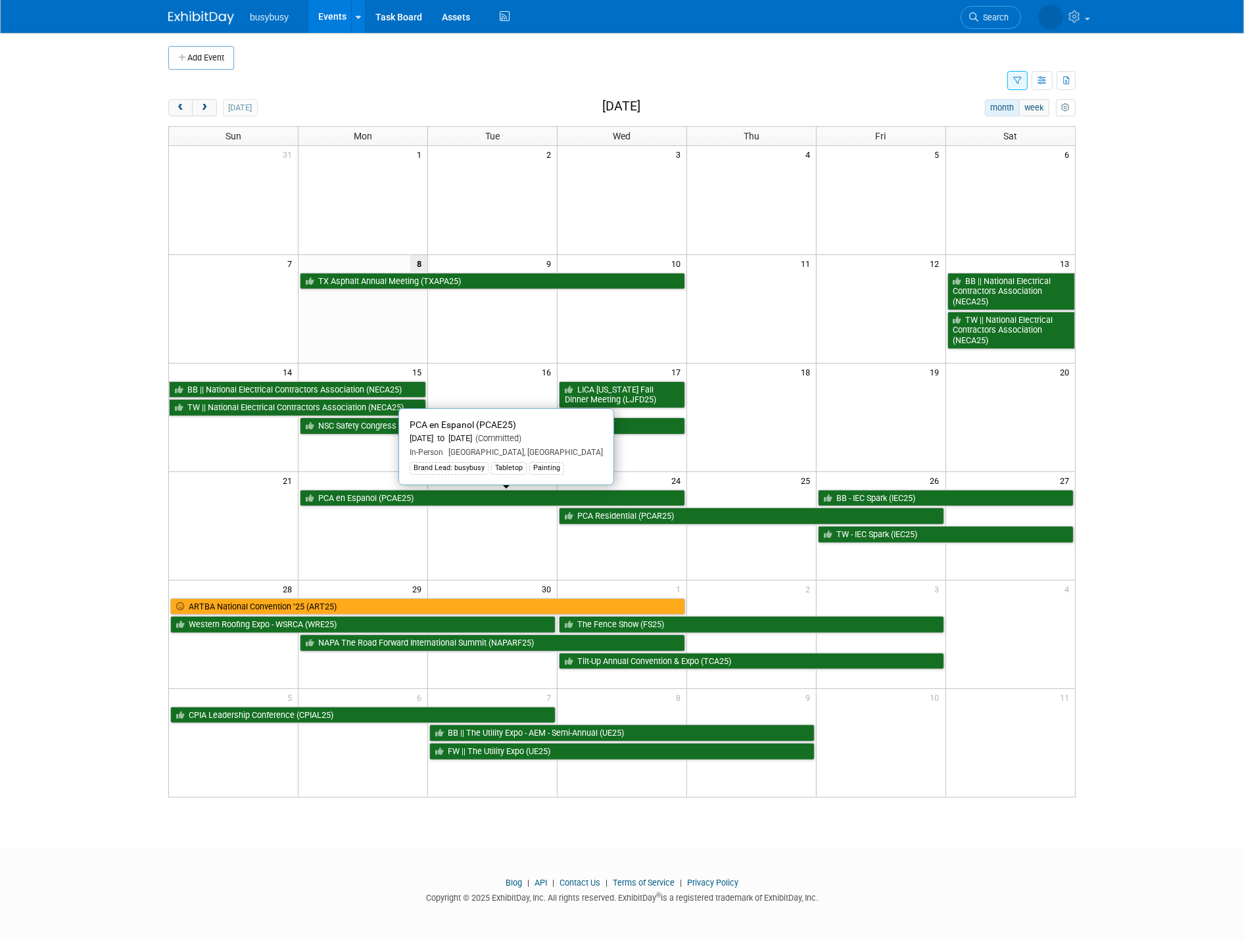
click at [564, 497] on link "PCA en Espanol (PCAE25)" at bounding box center [492, 498] width 385 height 17
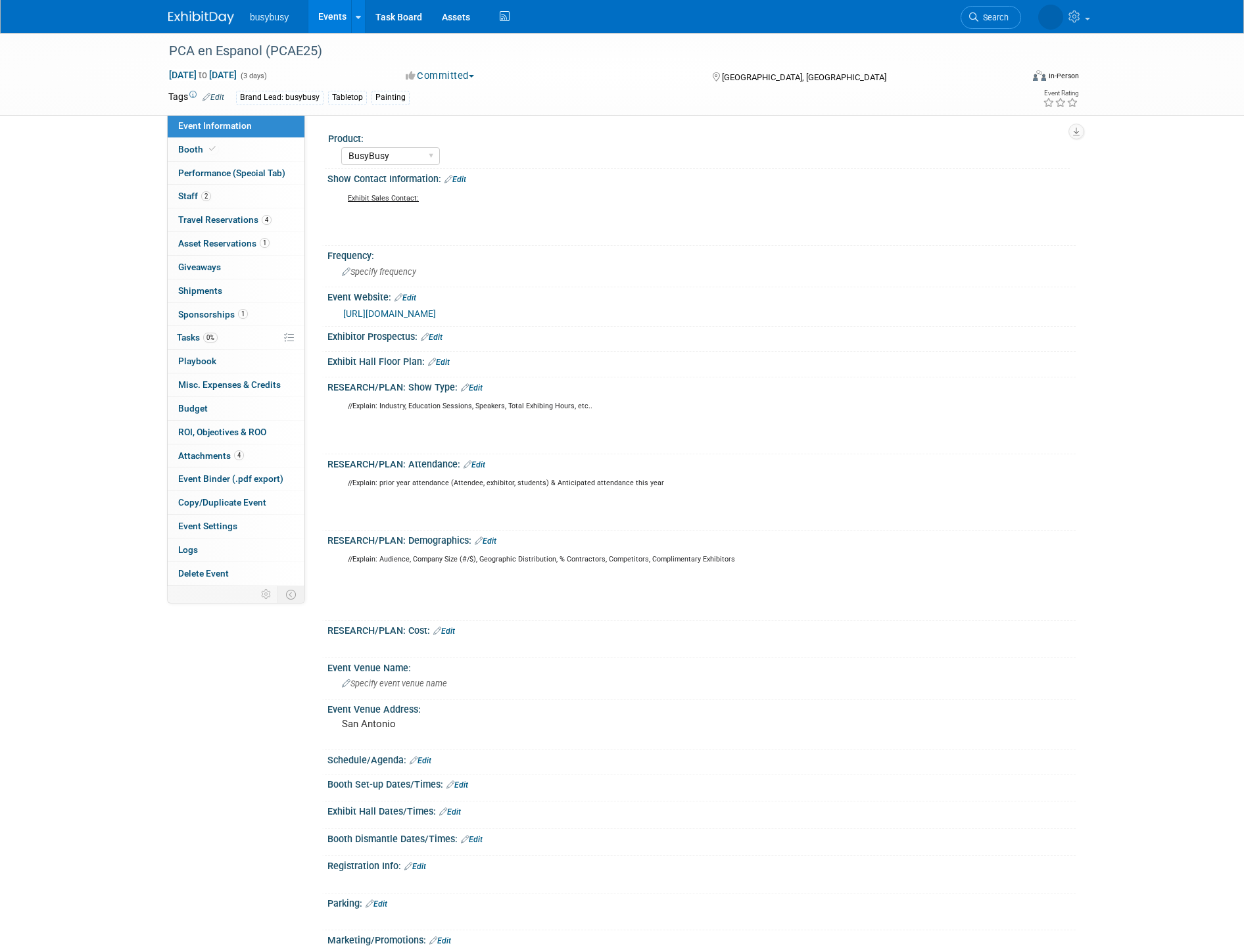
select select "BusyBusy"
click at [224, 154] on link "Booth" at bounding box center [236, 149] width 137 height 23
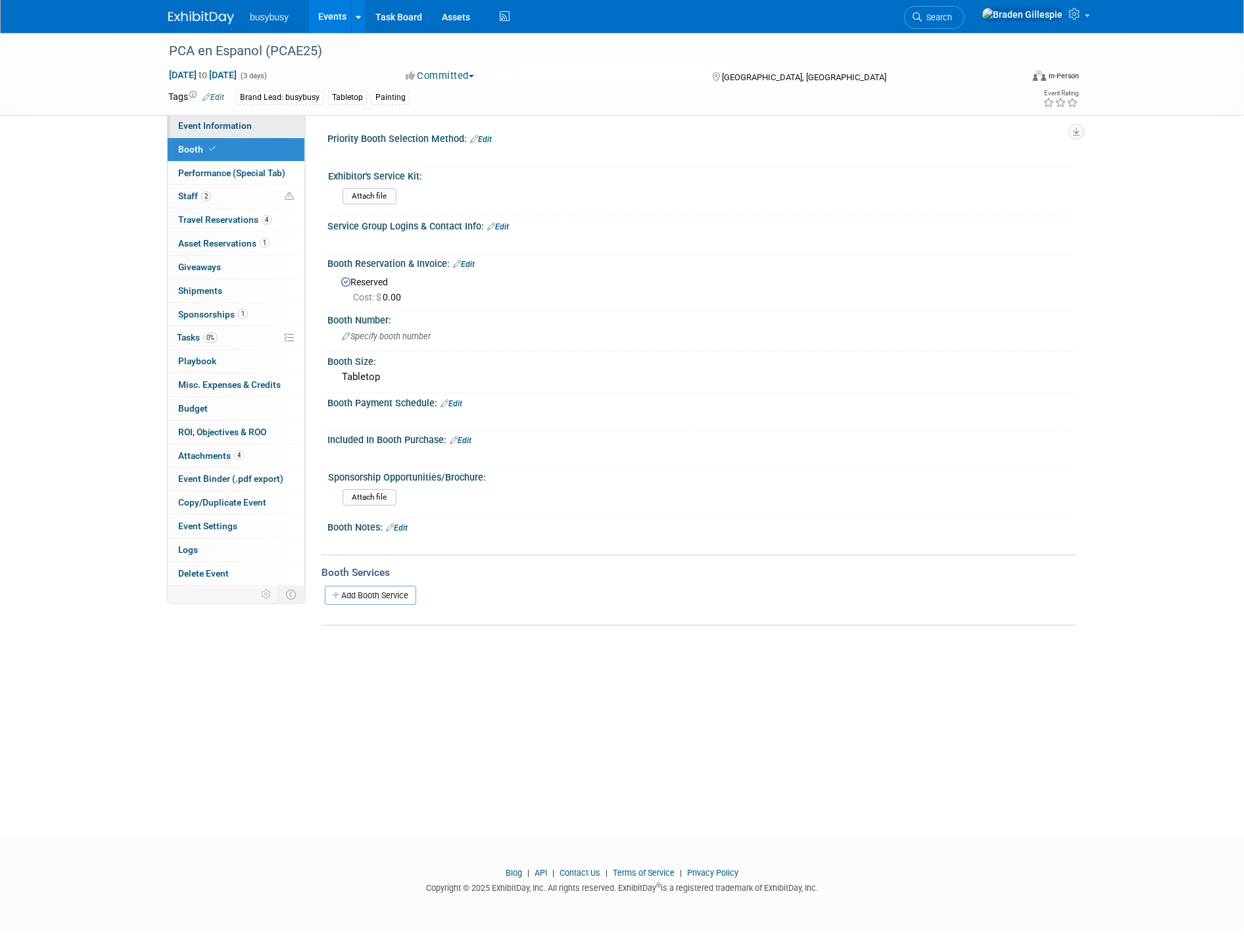
click at [249, 122] on span "Event Information" at bounding box center [215, 126] width 73 height 10
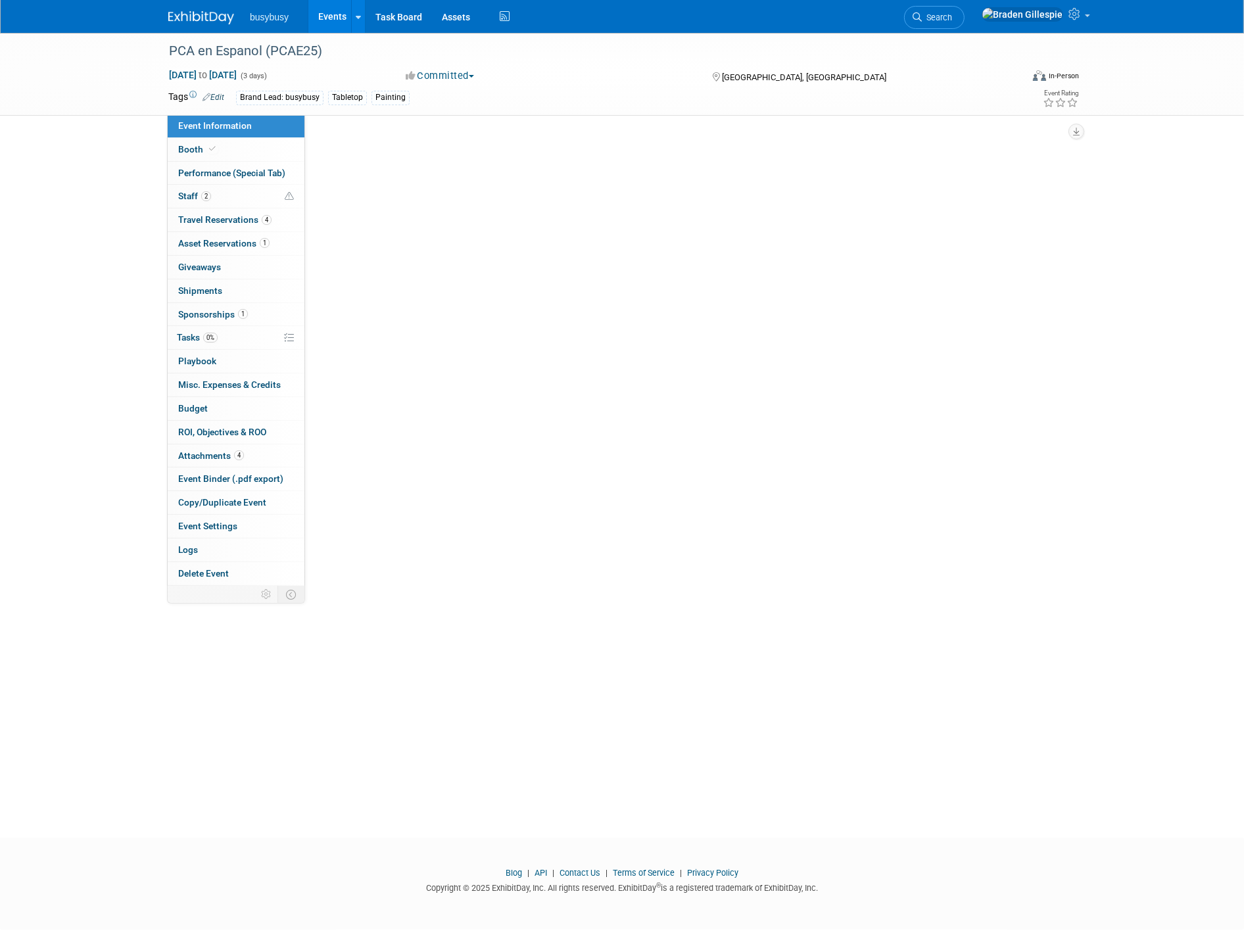
select select "BusyBusy"
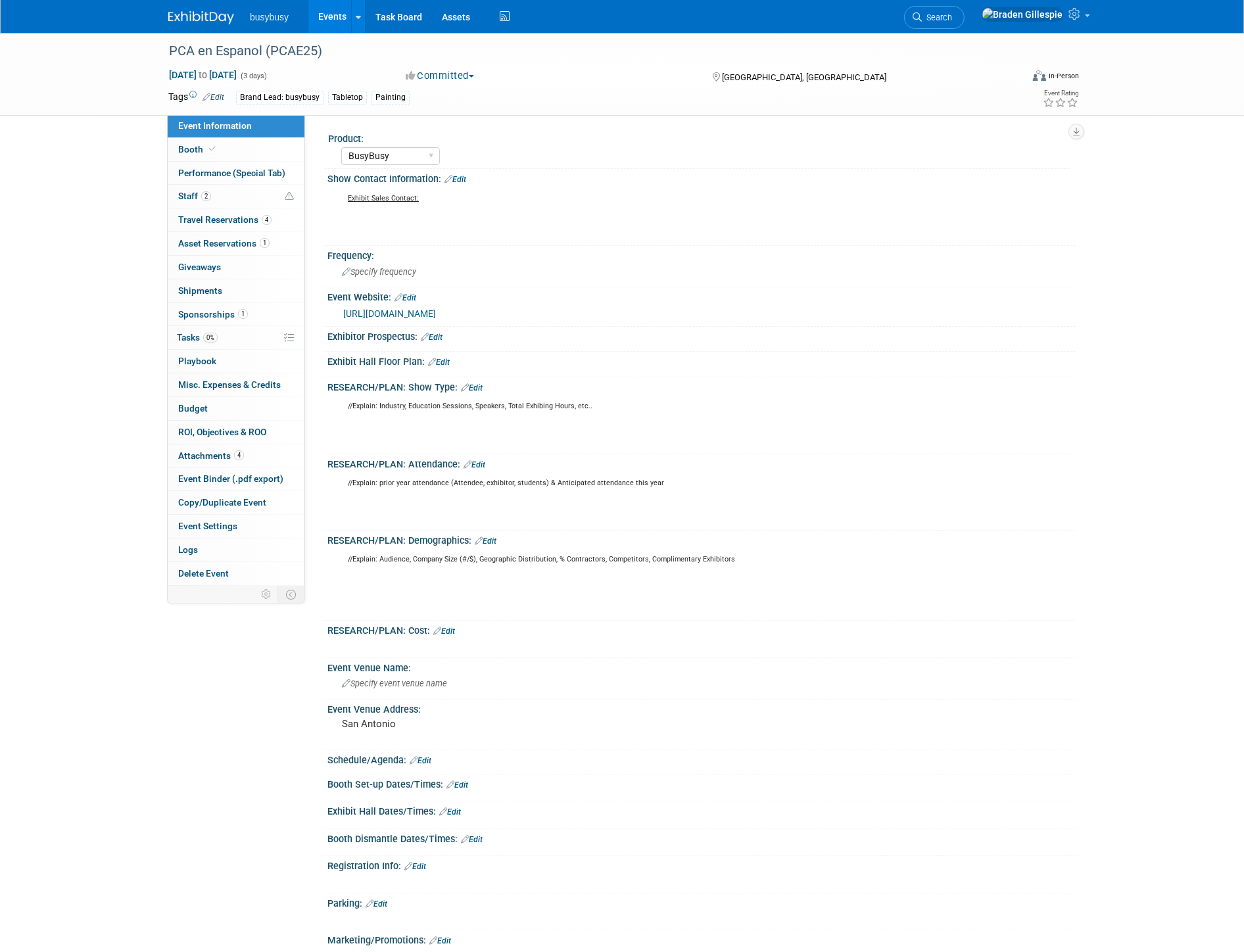
click at [436, 311] on link "https://www.pcapainted.org/event/pca-en-espanol-2025/" at bounding box center [389, 313] width 93 height 10
click at [471, 691] on div "Event Venue Name: Specify event venue name" at bounding box center [698, 678] width 754 height 41
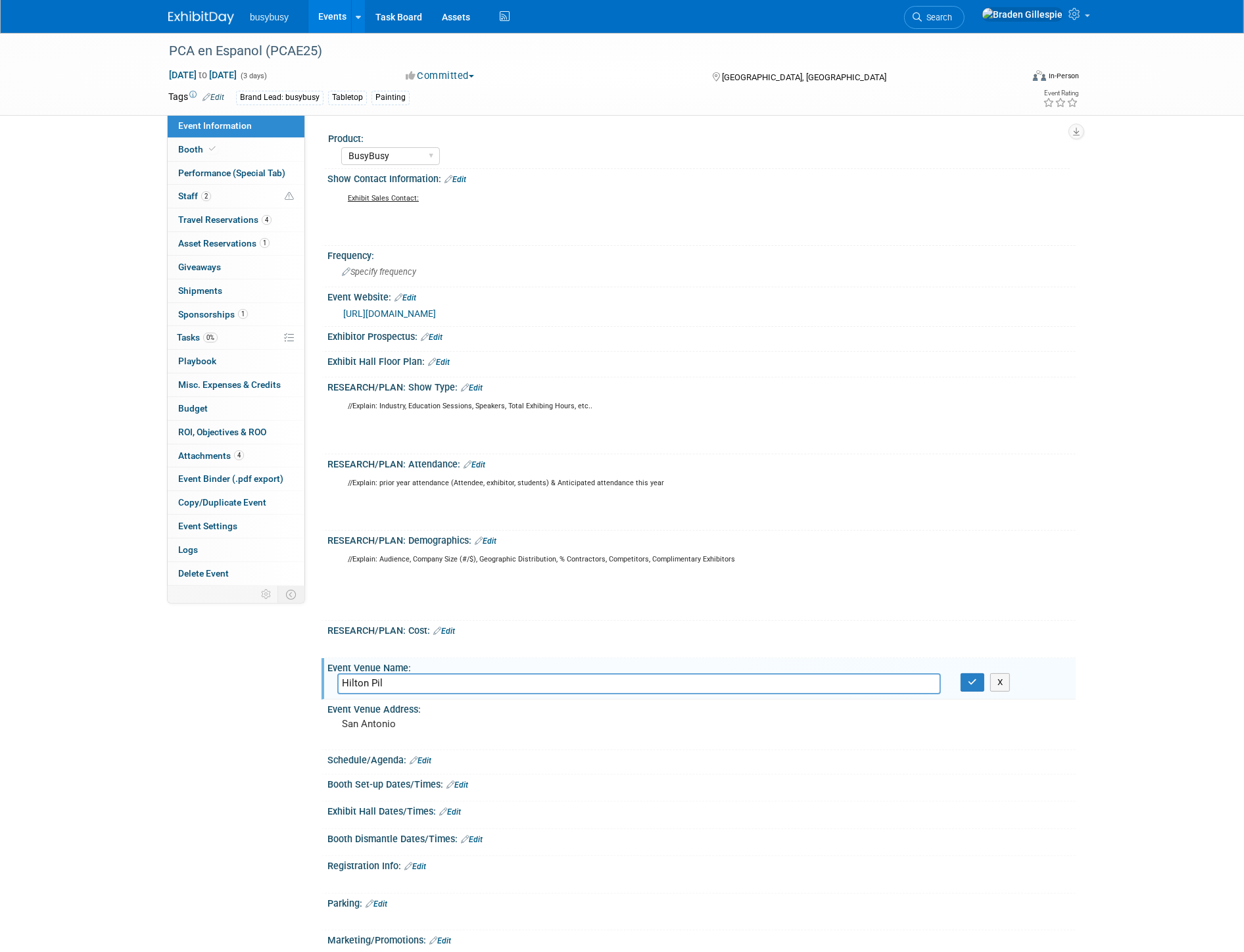
click at [396, 317] on div "https://www.pcapainted.org/event/pca-en-espanol-2025/" at bounding box center [704, 313] width 723 height 15
click at [402, 316] on link "https://www.pcapainted.org/event/pca-en-espanol-2025/" at bounding box center [389, 313] width 93 height 10
click at [398, 681] on input "Hilton Pil" at bounding box center [639, 682] width 604 height 20
type input "Hilton Palacio Del Rio"
click at [977, 678] on icon "button" at bounding box center [973, 682] width 10 height 9
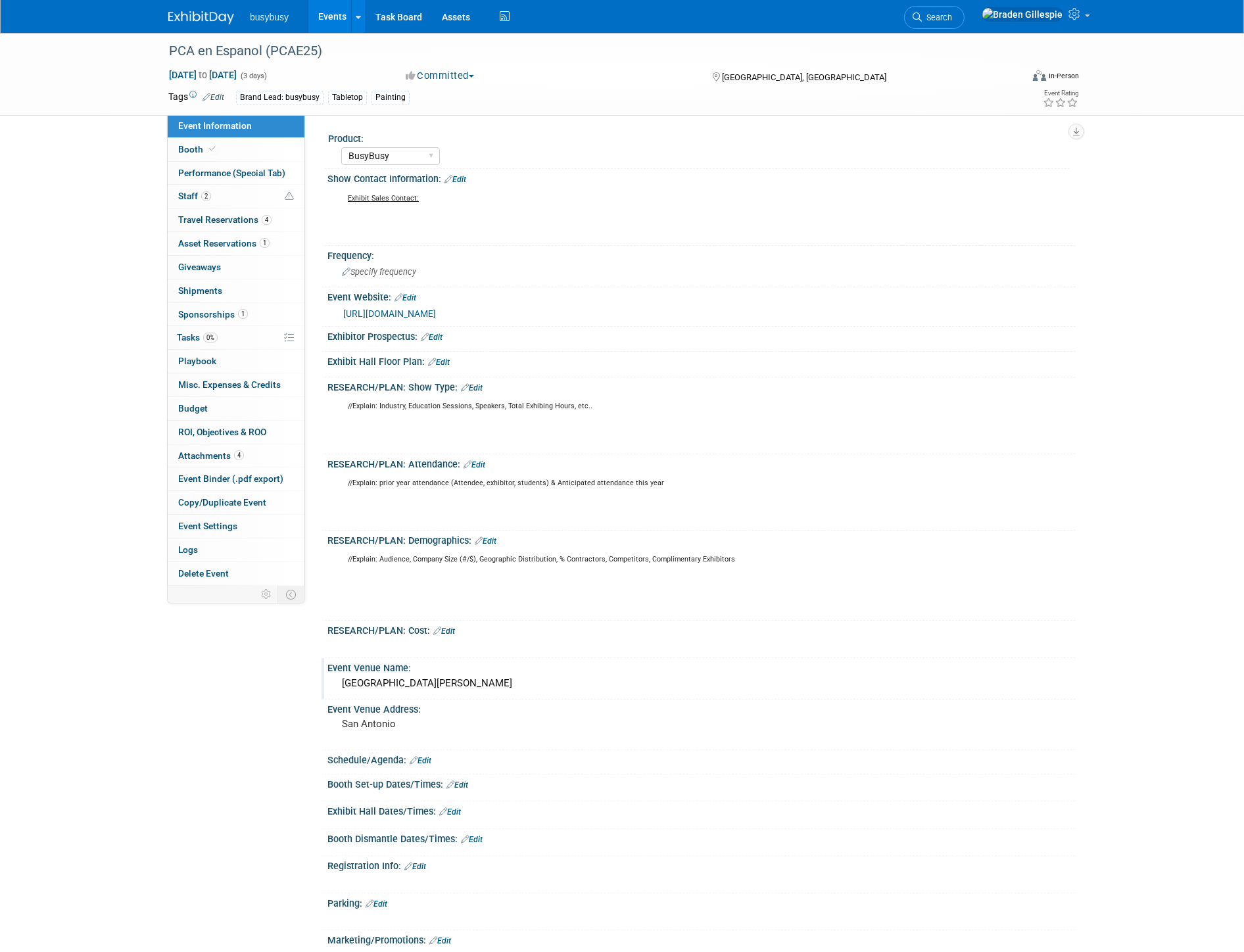
click at [430, 759] on link "Edit" at bounding box center [420, 760] width 22 height 10
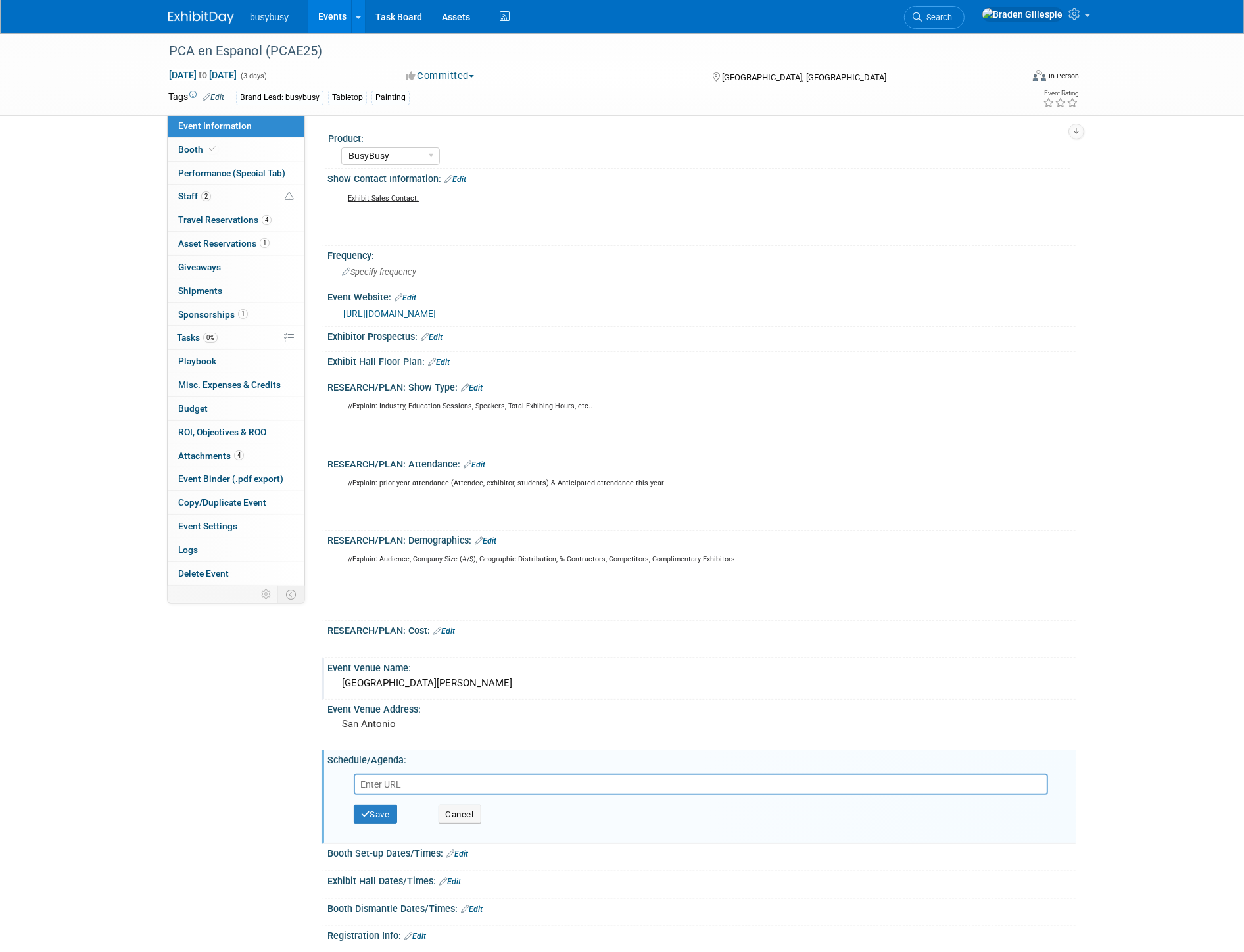
click at [419, 777] on input "text" at bounding box center [701, 784] width 695 height 21
type input "https://www.pcapainted.org/wp-content/uploads/2025/09/2025-08-21_Espanol-Agenda…"
click at [381, 811] on button "Save" at bounding box center [375, 814] width 44 height 20
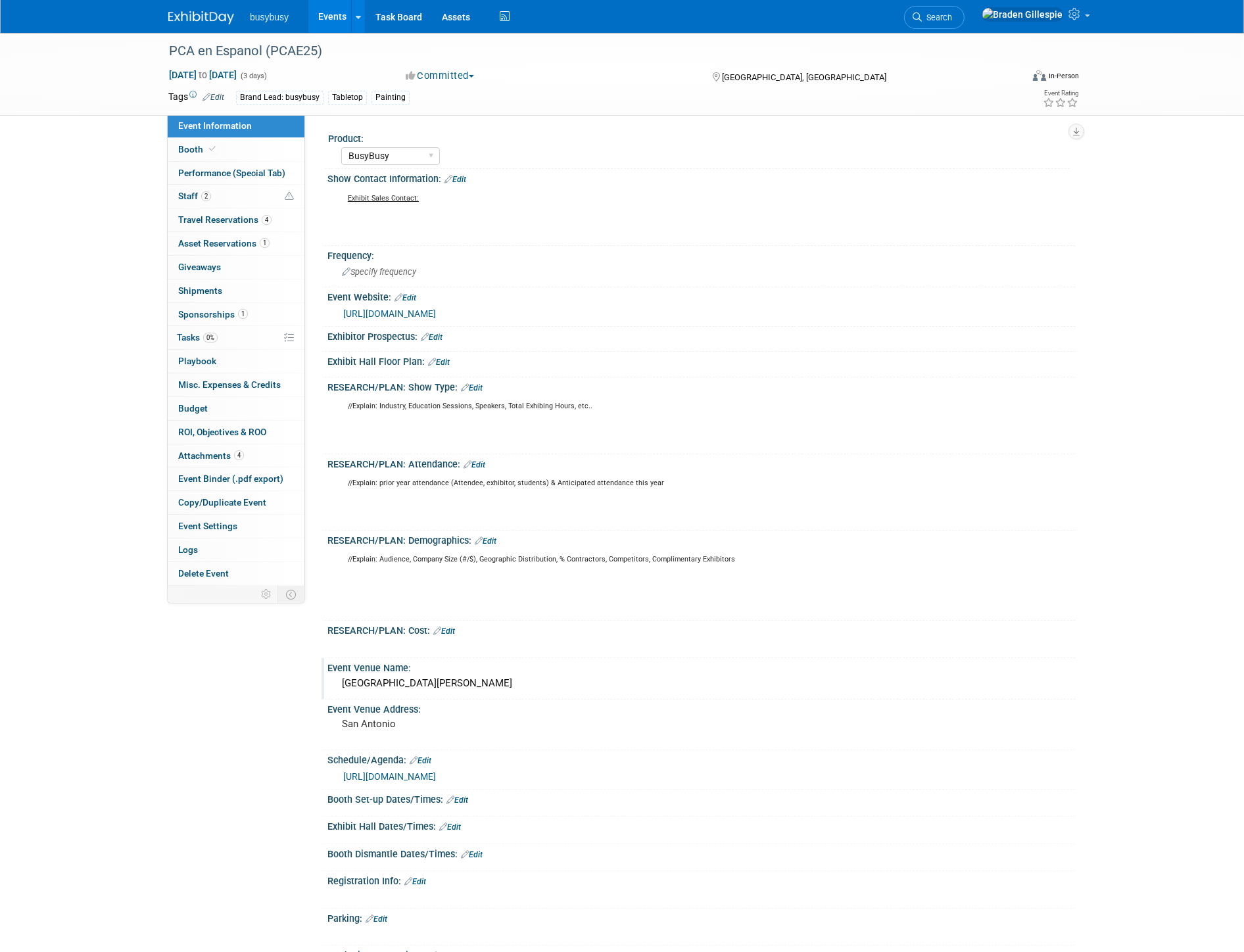
click at [455, 822] on link "Edit" at bounding box center [450, 826] width 22 height 10
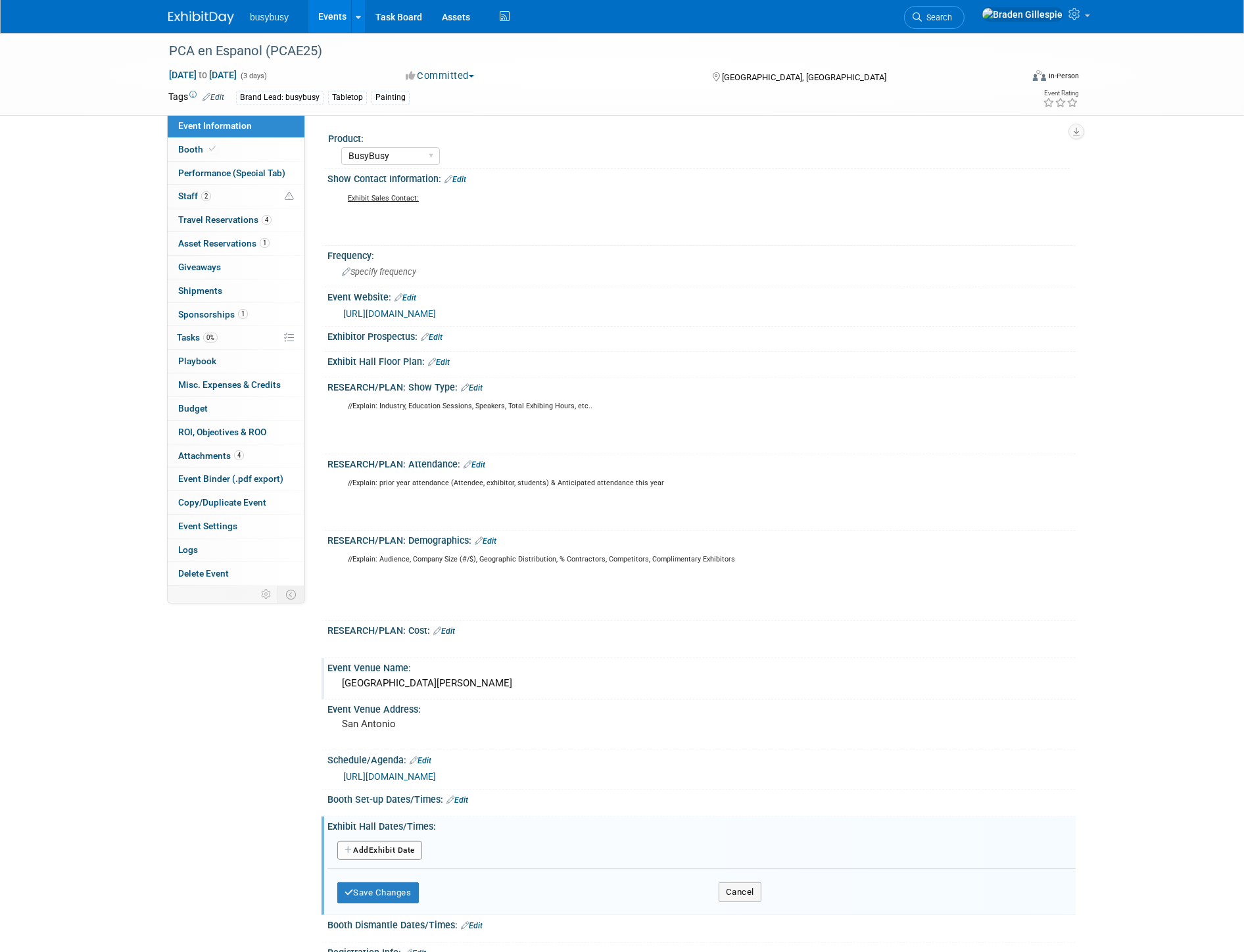
click at [385, 841] on button "Add Another Exhibit Date" at bounding box center [379, 851] width 85 height 20
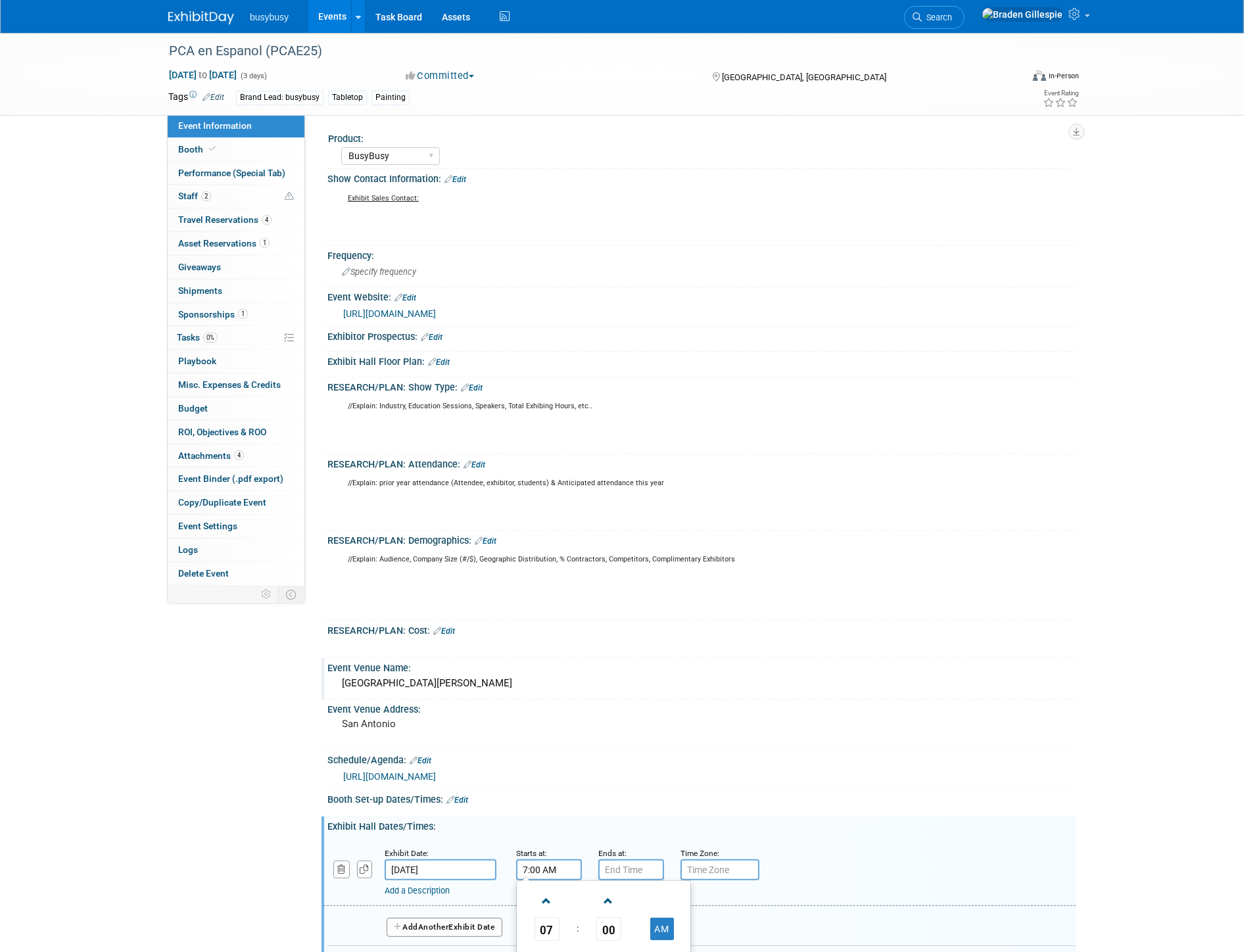
click at [556, 868] on input "7:00 AM" at bounding box center [548, 870] width 65 height 21
click at [547, 897] on span at bounding box center [546, 901] width 23 height 23
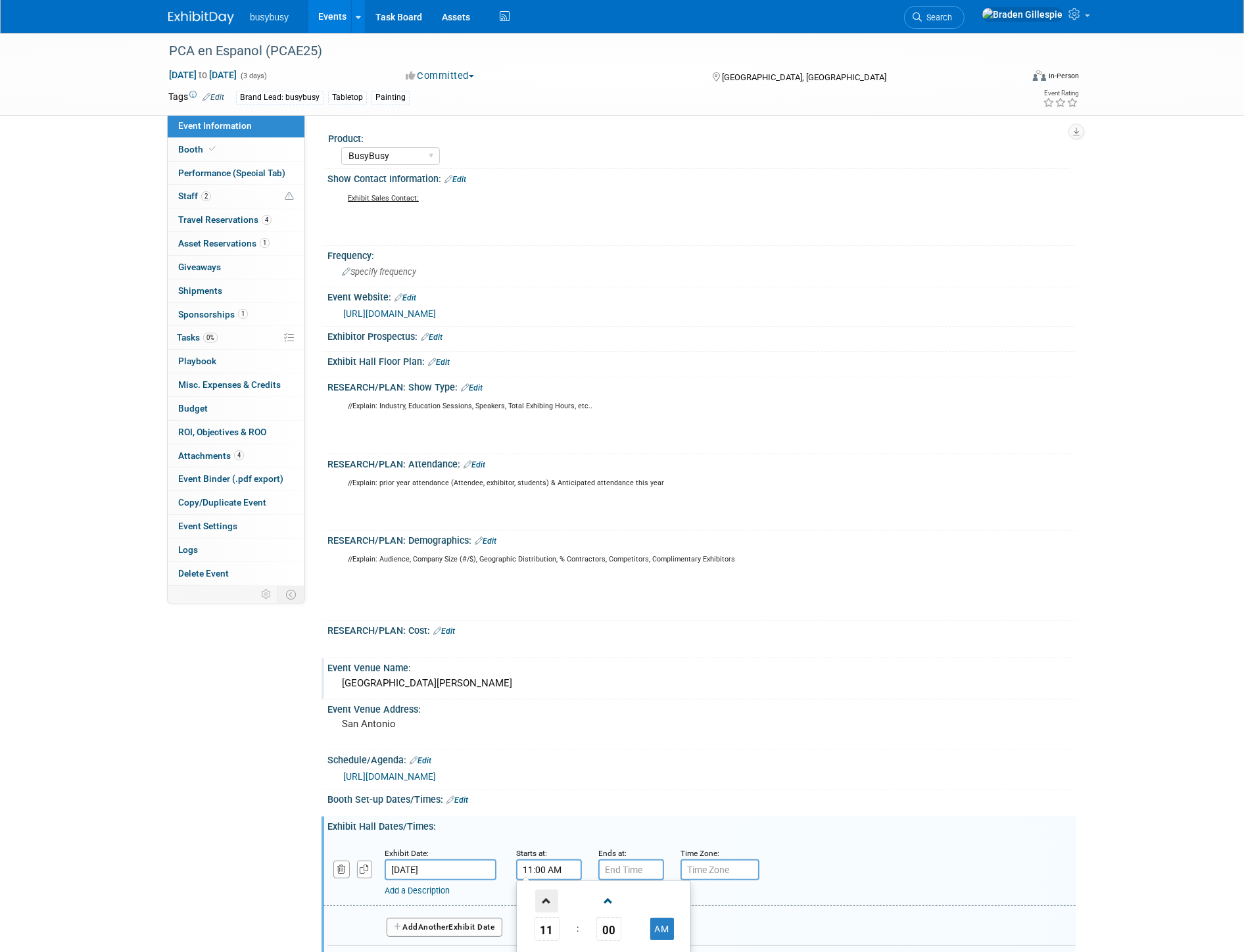
click at [547, 897] on span at bounding box center [546, 901] width 23 height 23
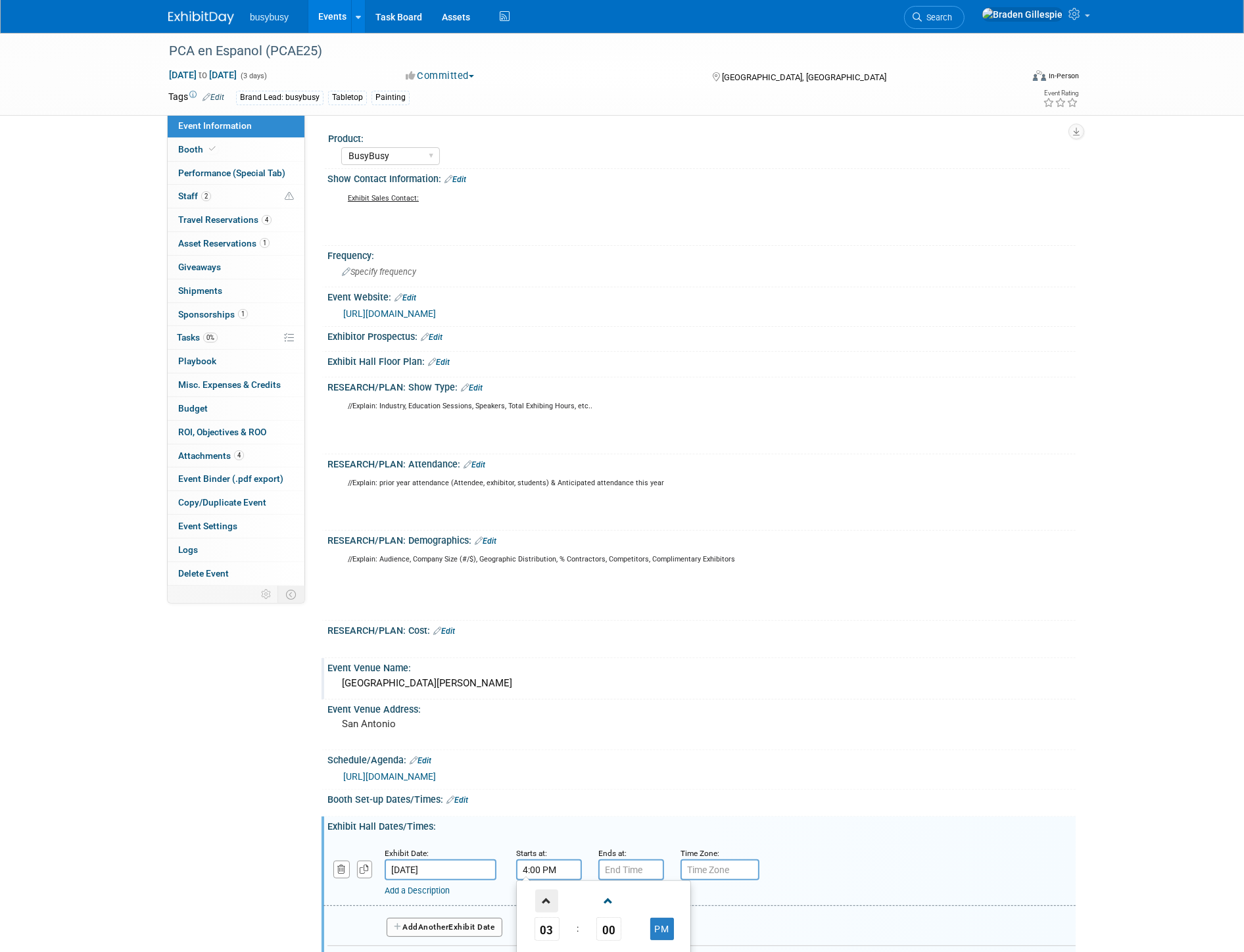
click at [547, 897] on span at bounding box center [546, 901] width 23 height 23
type input "5:00 PM"
click at [628, 861] on input "7:00 PM" at bounding box center [631, 870] width 65 height 21
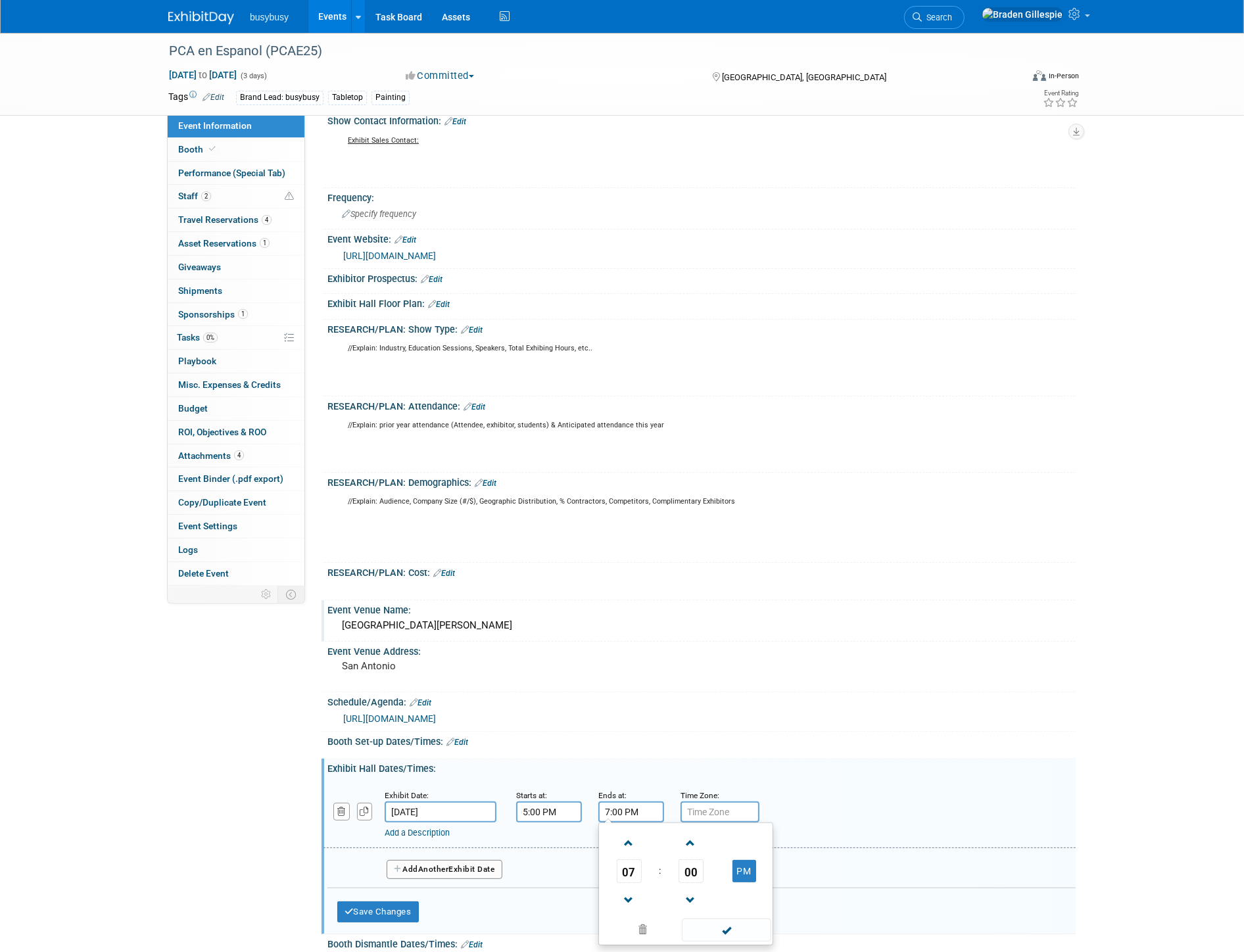
scroll to position [146, 0]
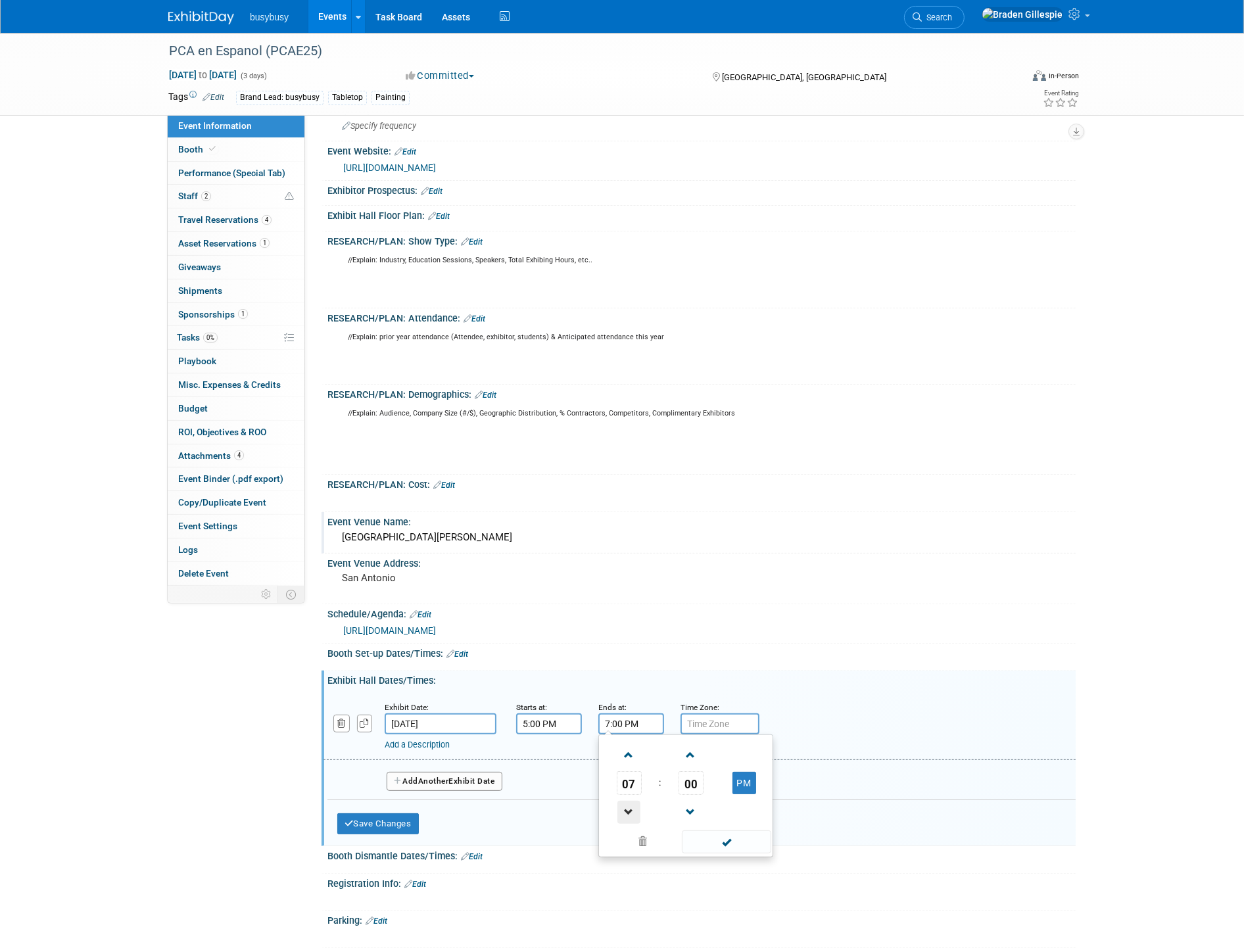
click at [629, 812] on span at bounding box center [629, 812] width 23 height 23
type input "6:00 PM"
click at [450, 741] on link "Add a Description" at bounding box center [417, 743] width 65 height 10
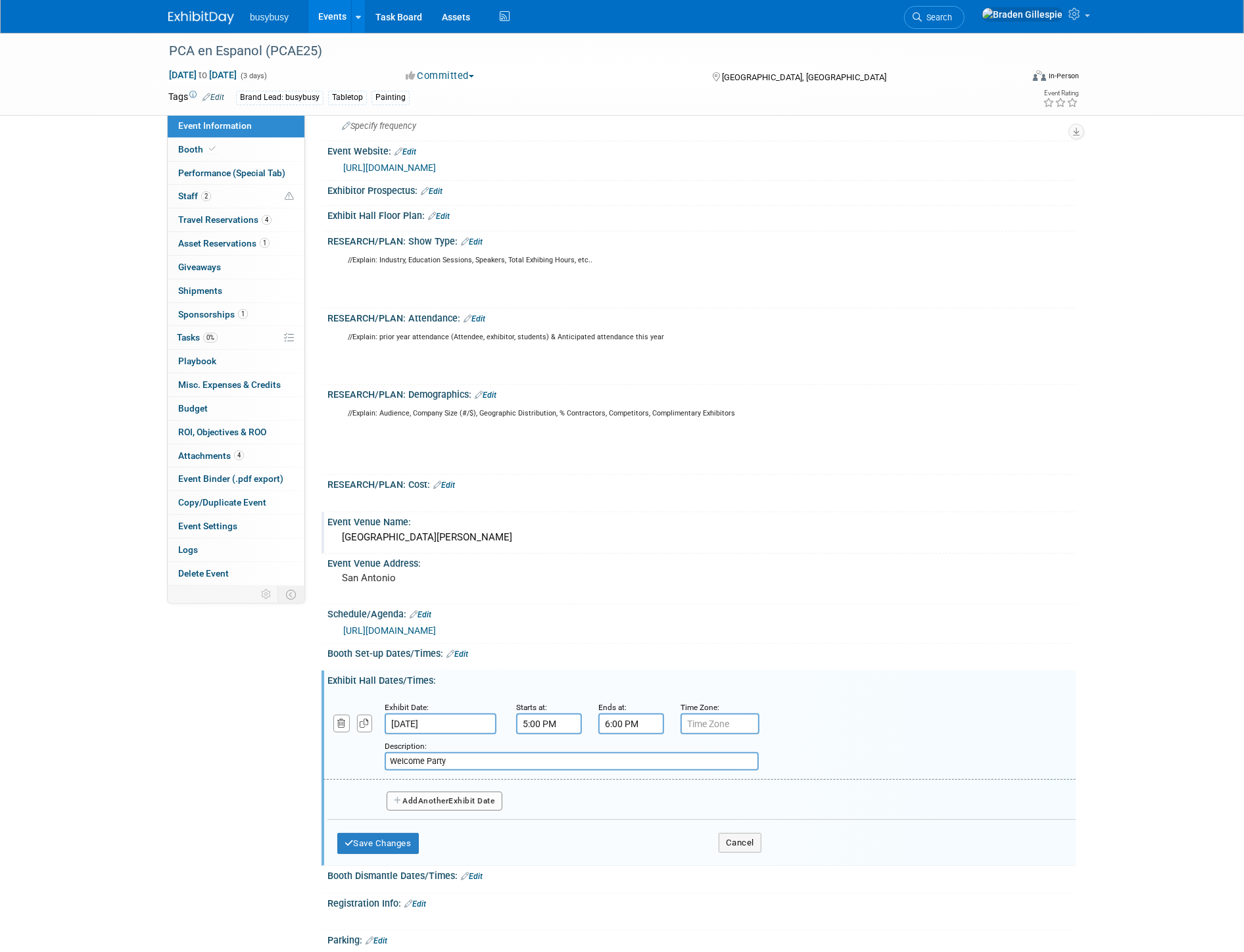
type input "Welcome Party"
click at [464, 791] on button "Add Another Exhibit Date" at bounding box center [444, 801] width 116 height 20
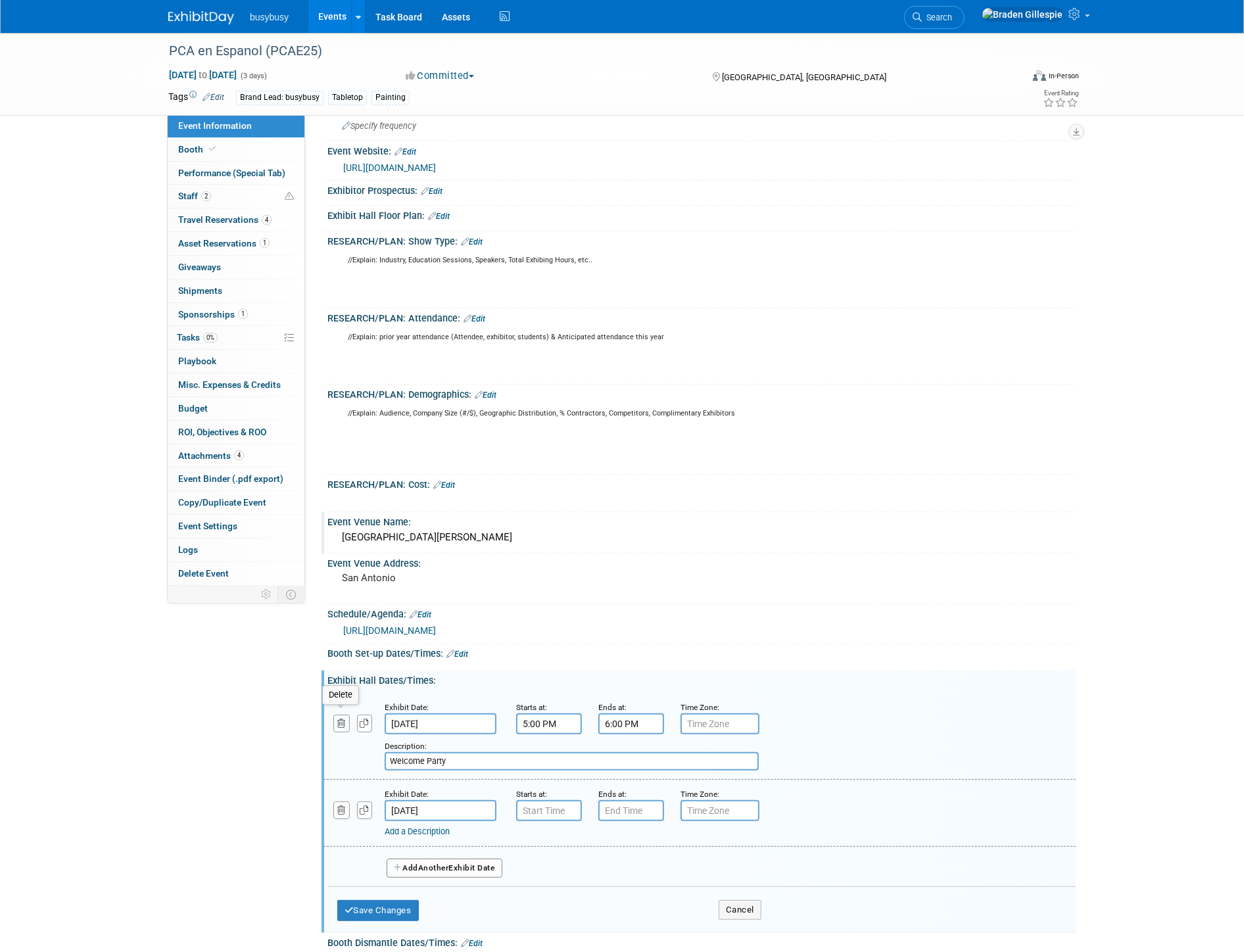
click at [342, 722] on icon "button" at bounding box center [341, 723] width 9 height 9
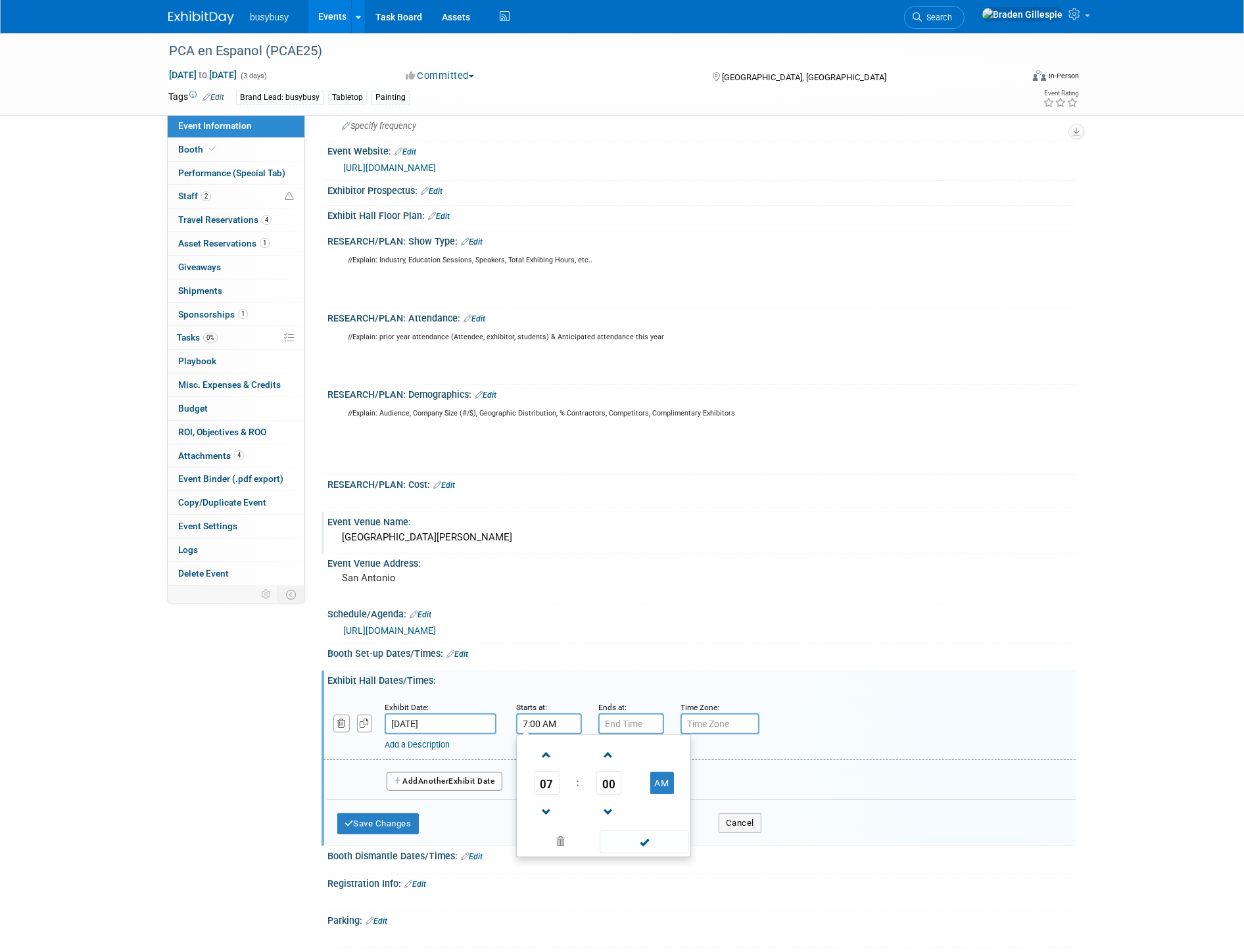
click at [567, 721] on input "7:00 AM" at bounding box center [548, 723] width 65 height 21
drag, startPoint x: 567, startPoint y: 721, endPoint x: 516, endPoint y: 722, distance: 51.0
click at [516, 721] on input "7:00 AM" at bounding box center [548, 723] width 65 height 21
type input "11:30 AM"
click at [622, 805] on span at bounding box center [629, 812] width 23 height 23
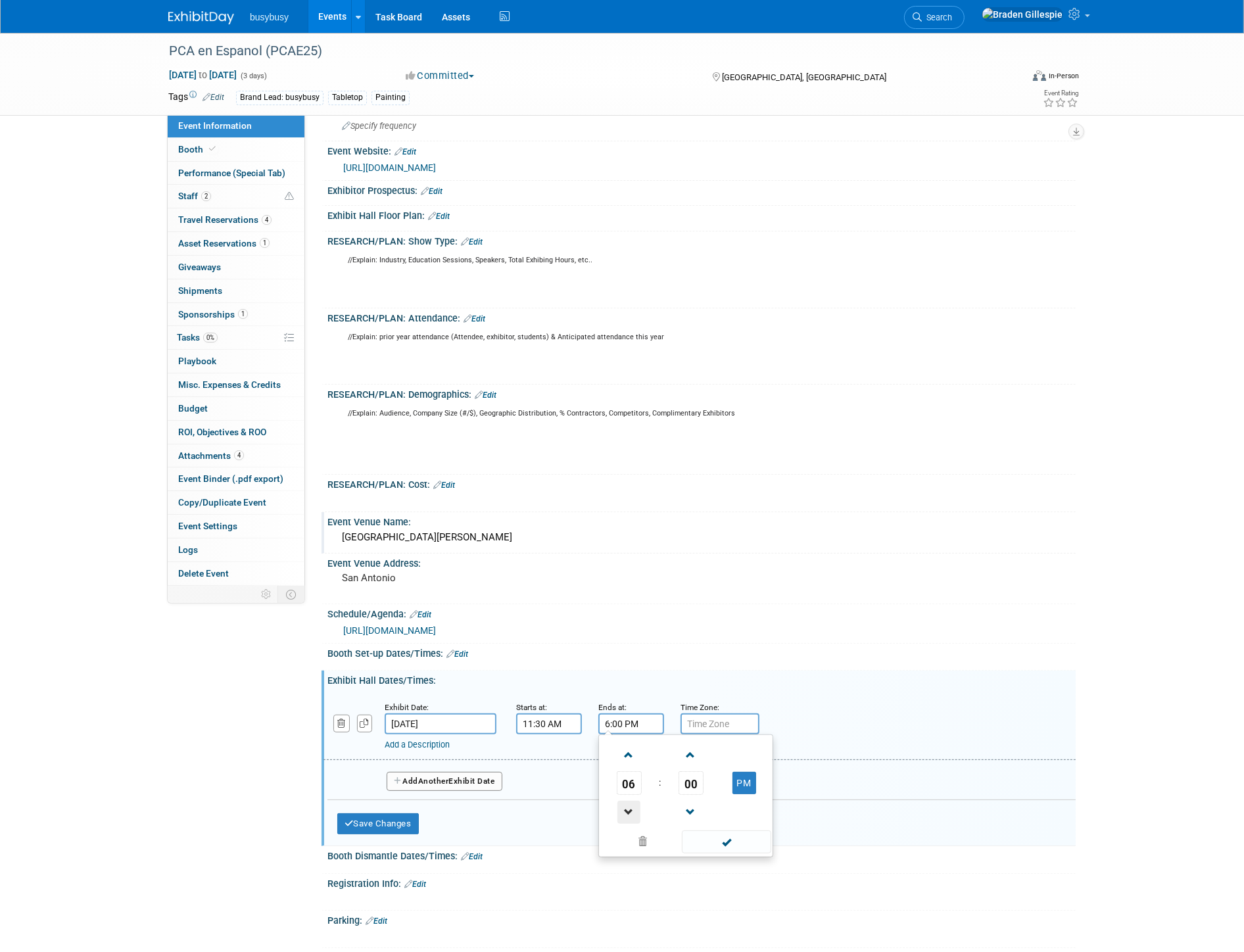
click at [625, 805] on span at bounding box center [629, 812] width 23 height 23
click at [628, 806] on span at bounding box center [629, 812] width 23 height 23
click at [628, 807] on span at bounding box center [629, 812] width 23 height 23
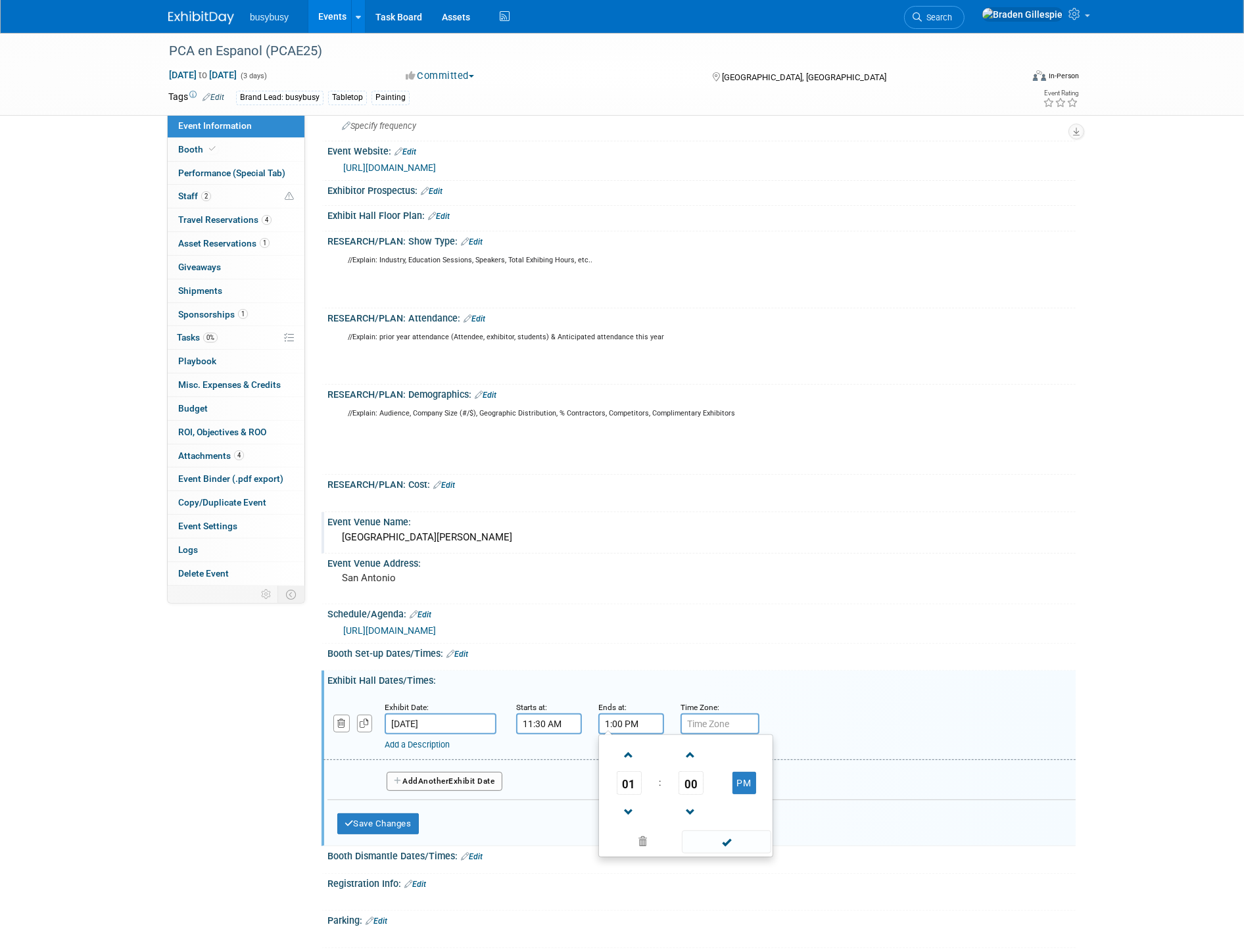
click at [675, 777] on td "00" at bounding box center [691, 783] width 55 height 24
click at [689, 777] on span "00" at bounding box center [691, 783] width 25 height 24
click at [707, 786] on td "30" at bounding box center [707, 791] width 42 height 36
type input "1:30 PM"
drag, startPoint x: 718, startPoint y: 831, endPoint x: 698, endPoint y: 832, distance: 20.0
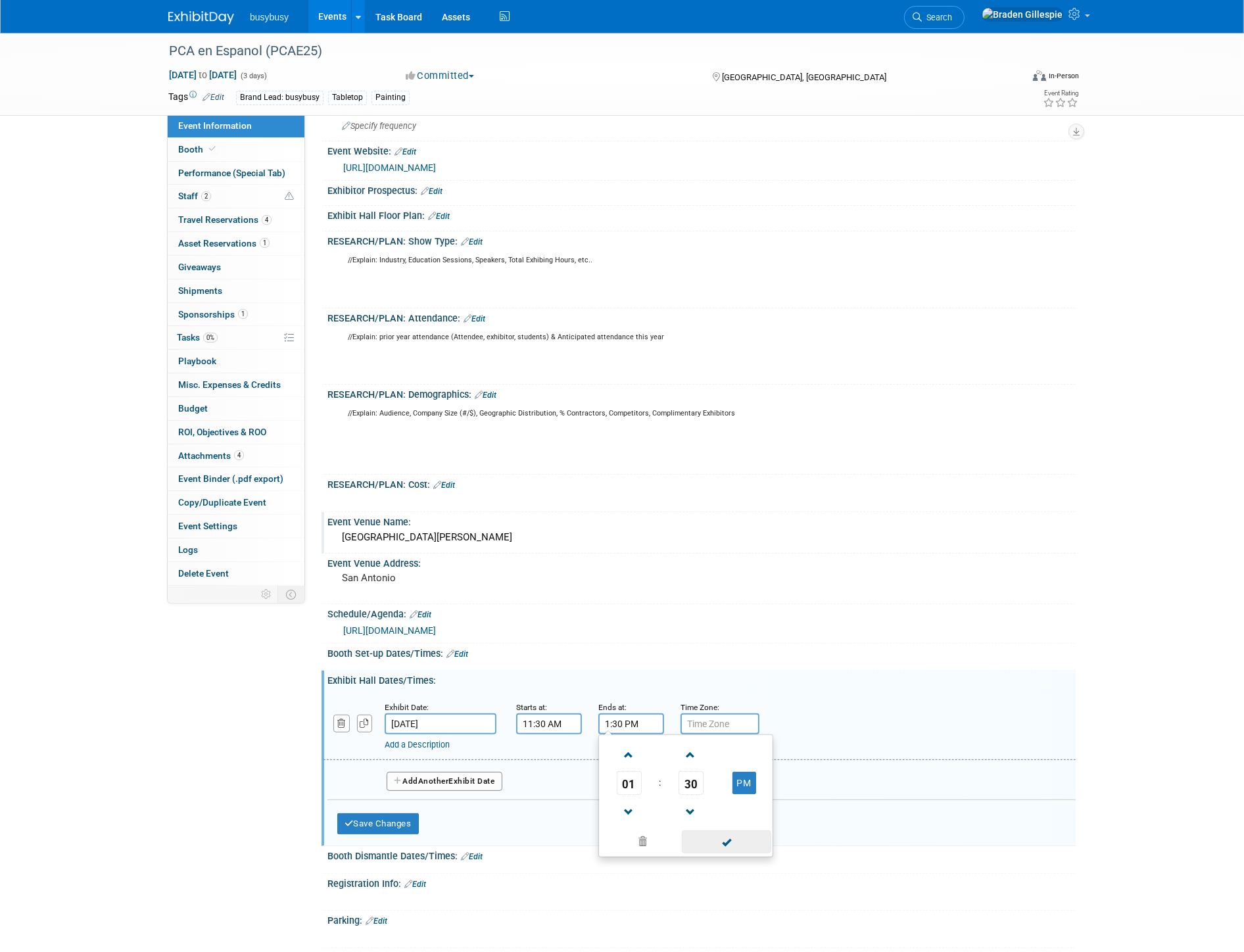
click at [718, 830] on span at bounding box center [726, 841] width 89 height 23
click at [450, 739] on link "Add a Description" at bounding box center [417, 743] width 65 height 10
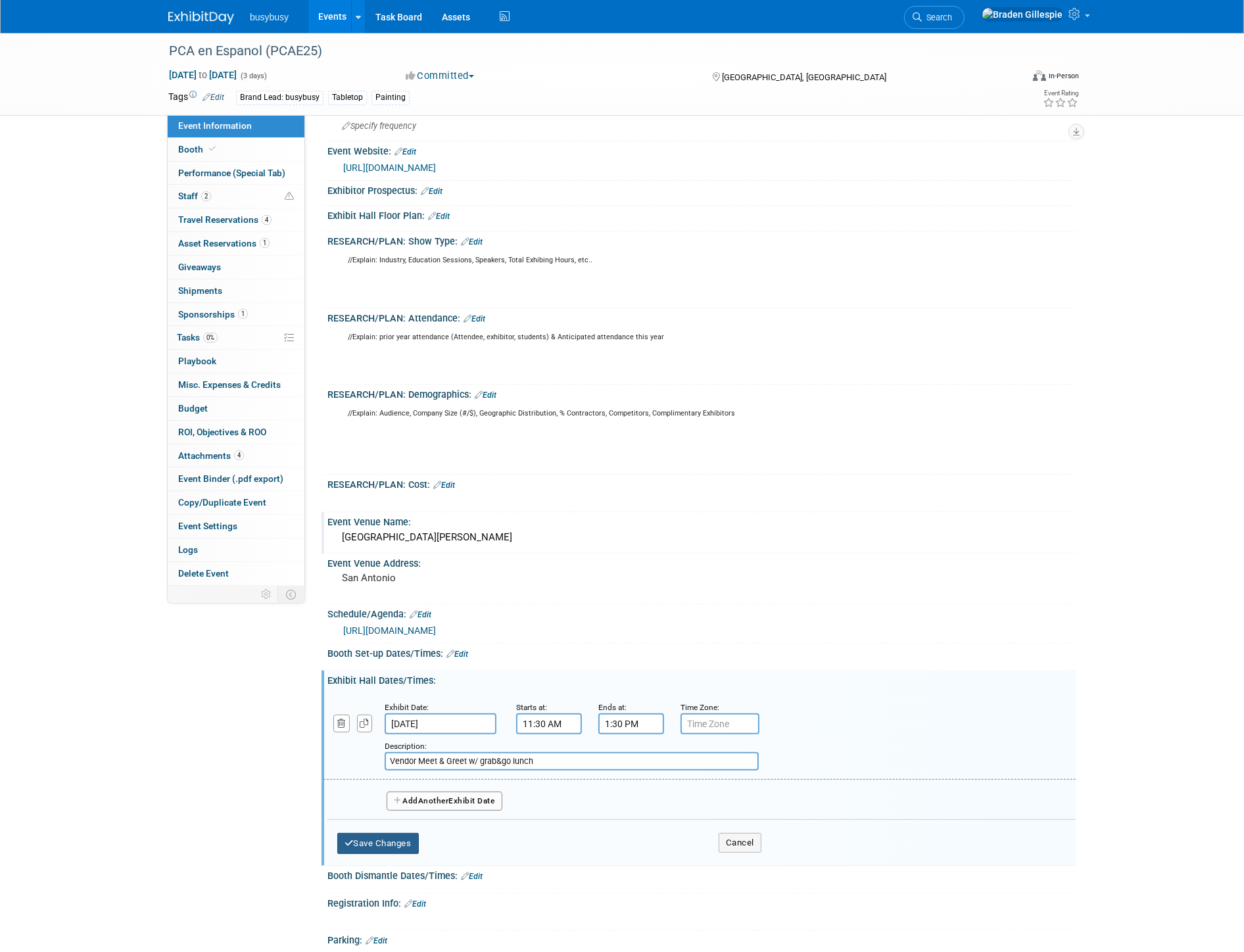
type input "Vendor Meet & Greet w/ grab&go lunch"
click at [404, 838] on button "Save Changes" at bounding box center [377, 843] width 81 height 21
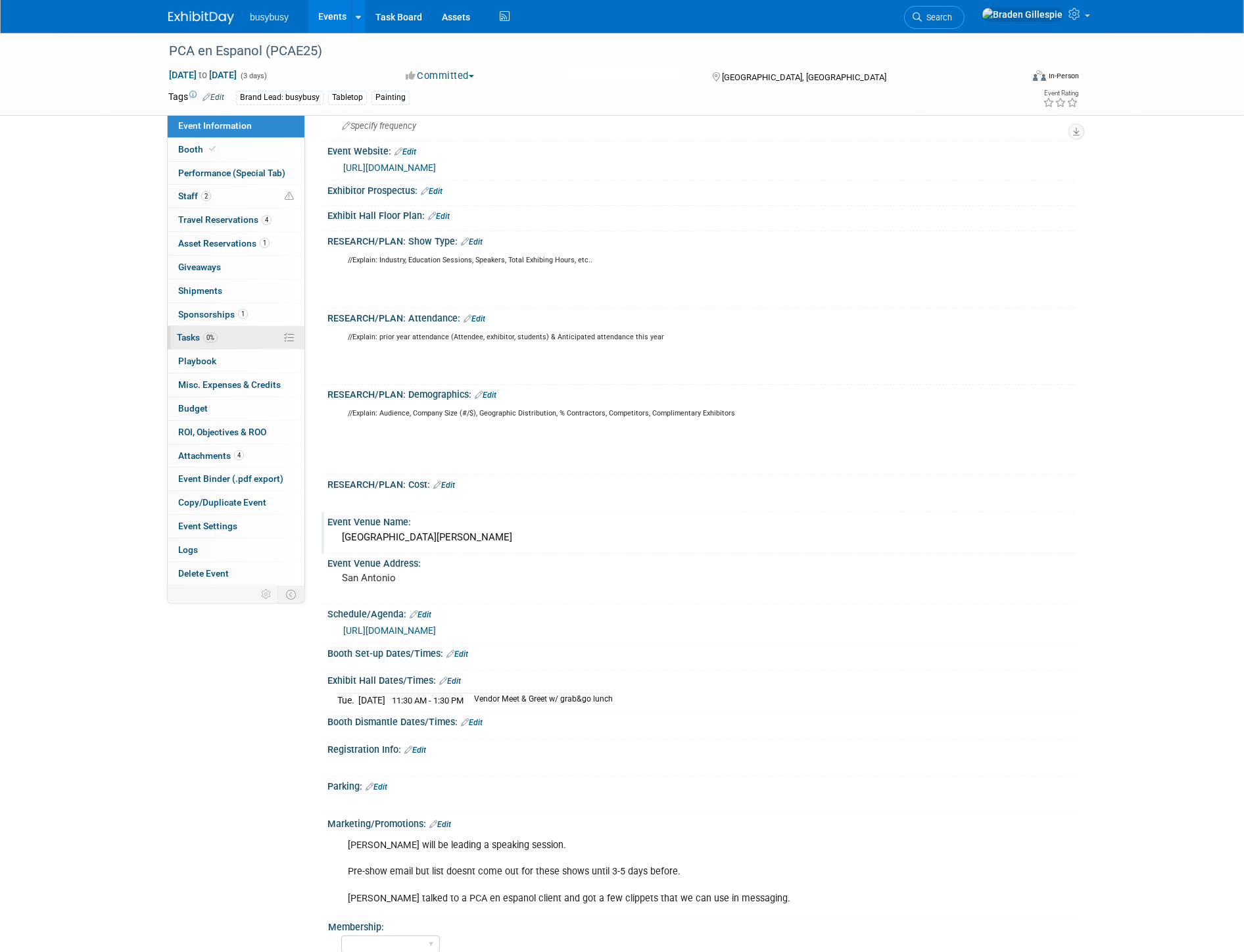
click at [251, 344] on link "0% Tasks 0%" at bounding box center [236, 338] width 137 height 23
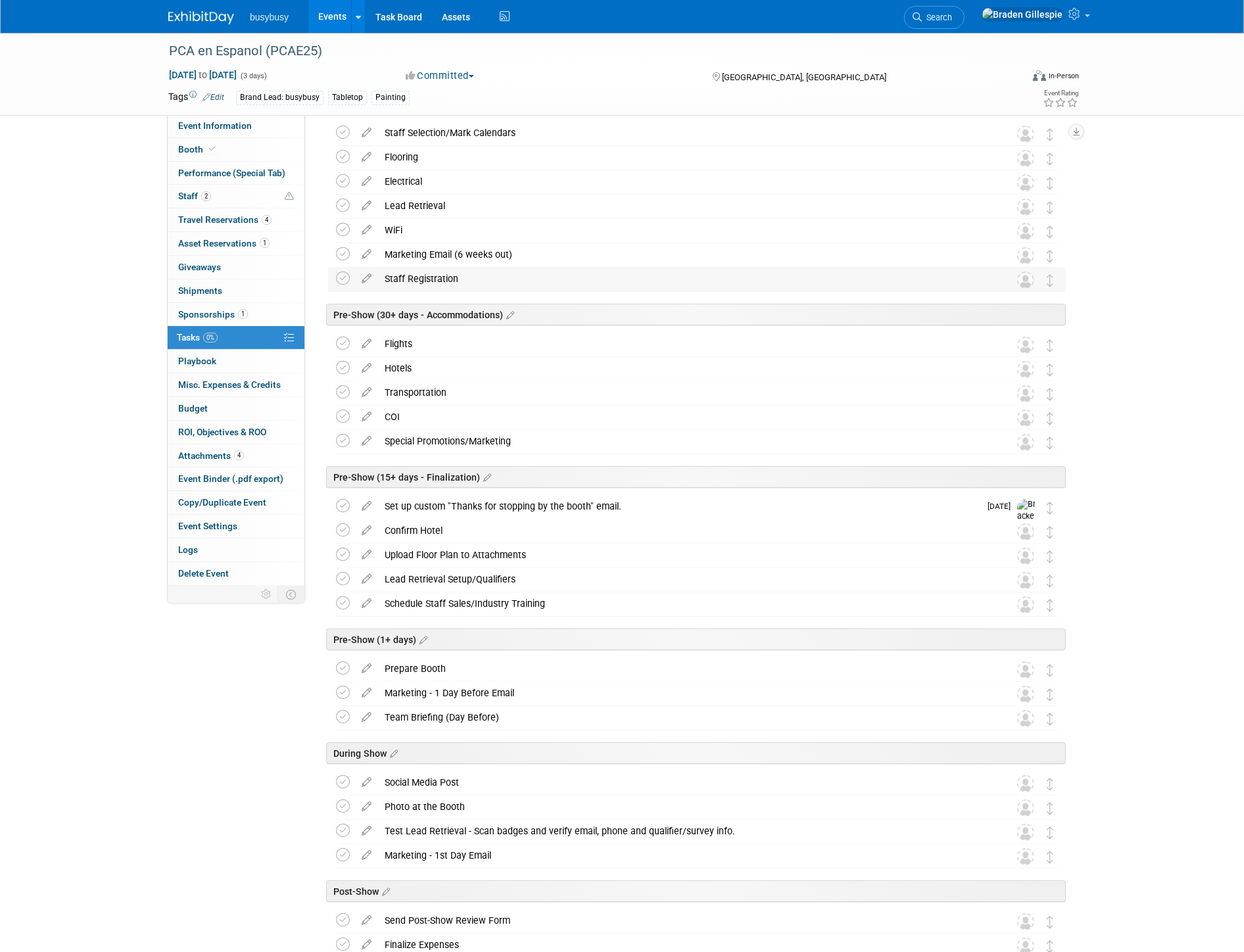
scroll to position [510, 0]
